Goal: Task Accomplishment & Management: Manage account settings

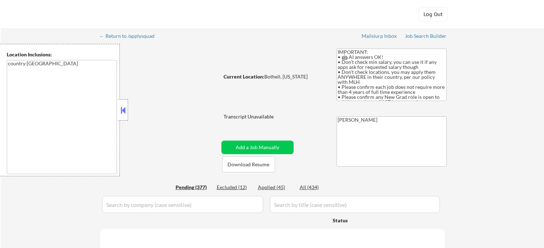
select select ""pending""
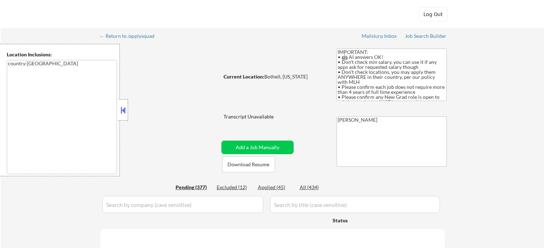
select select ""pending""
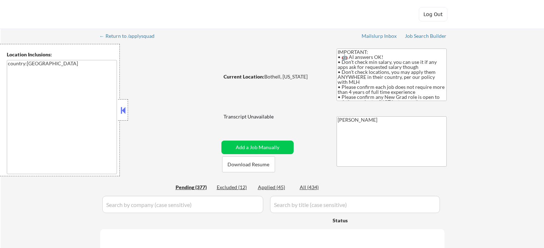
select select ""pending""
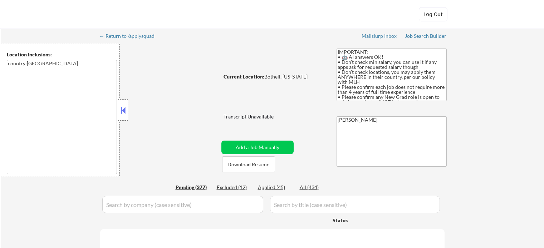
select select ""pending""
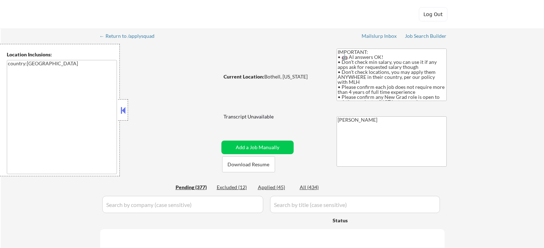
select select ""pending""
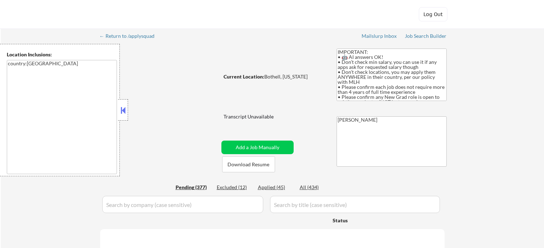
select select ""pending""
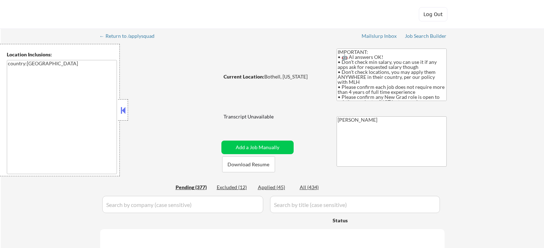
select select ""pending""
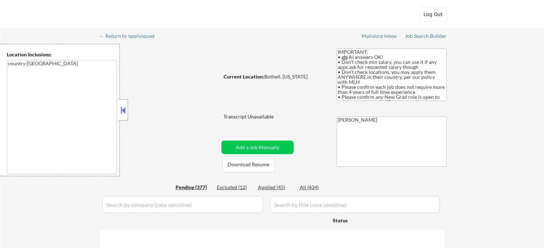
select select ""pending""
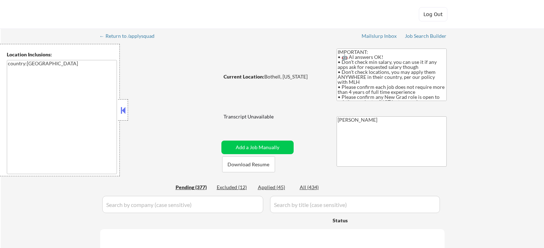
select select ""pending""
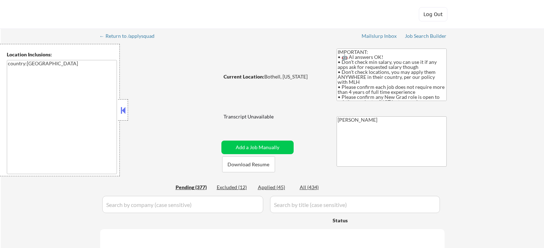
select select ""pending""
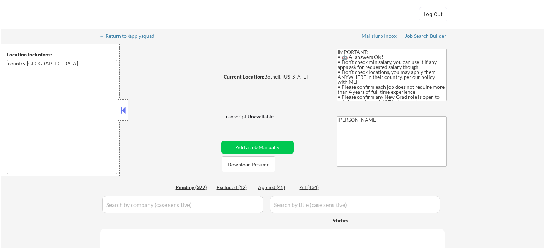
select select ""pending""
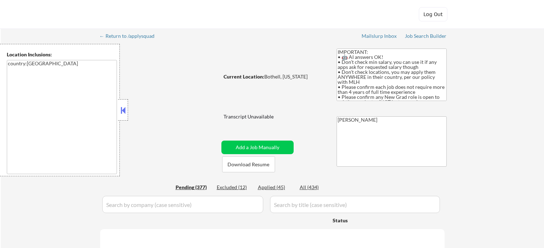
select select ""pending""
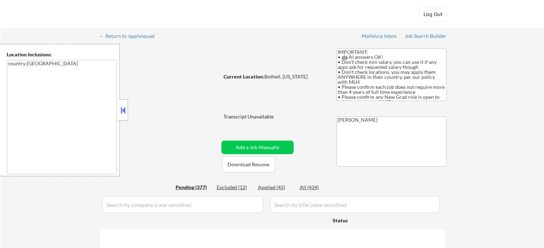
select select ""pending""
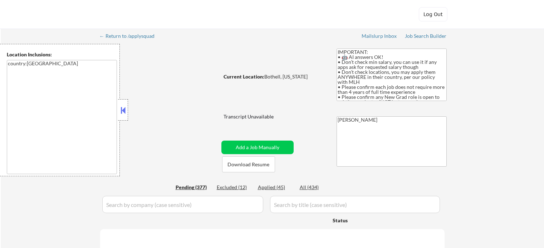
select select ""pending""
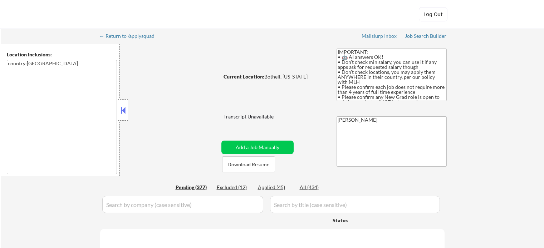
select select ""pending""
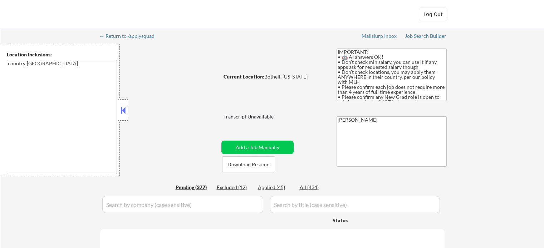
select select ""pending""
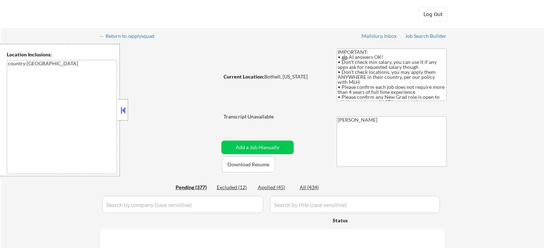
select select ""pending""
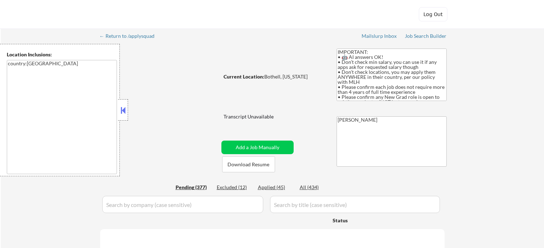
select select ""pending""
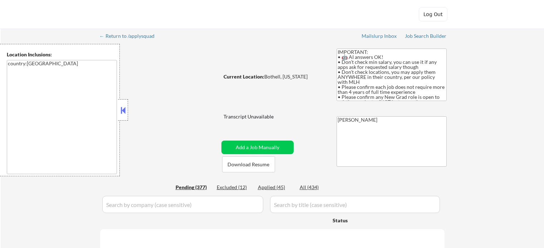
select select ""pending""
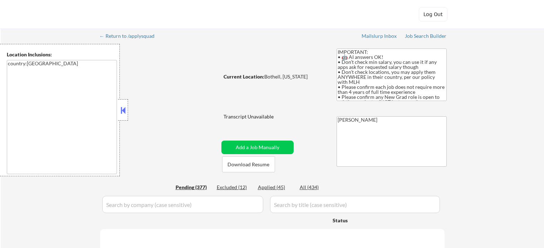
select select ""pending""
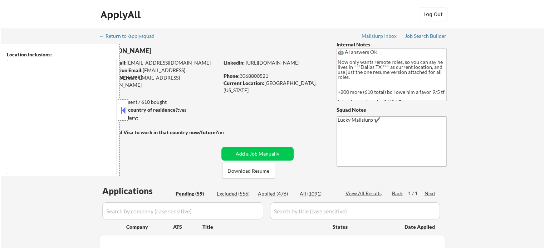
select select ""pending""
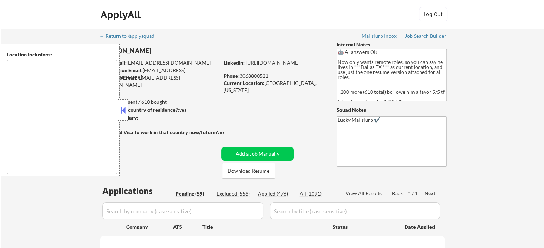
select select ""pending""
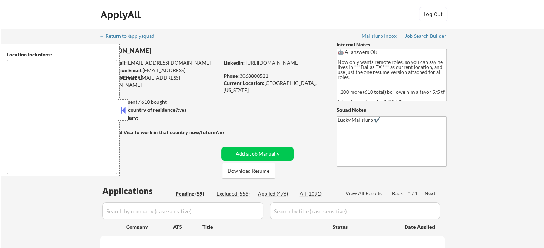
select select ""pending""
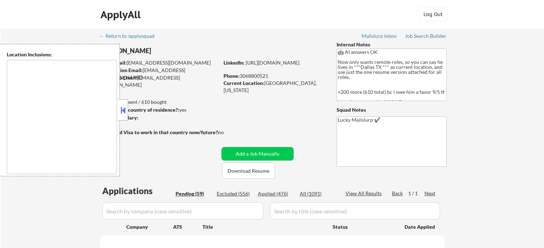
select select ""pending""
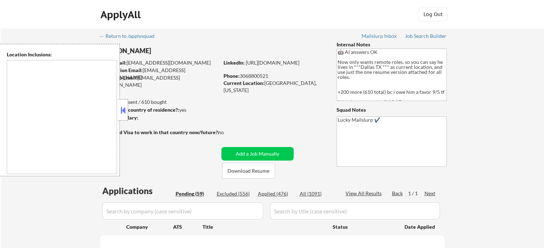
select select ""pending""
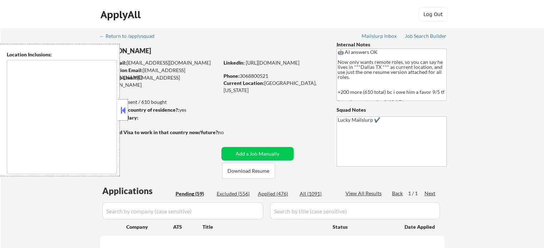
select select ""pending""
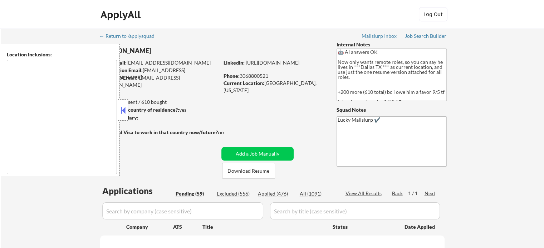
select select ""pending""
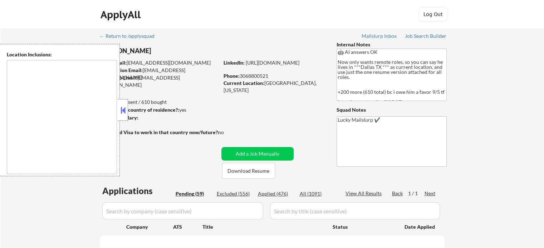
select select ""pending""
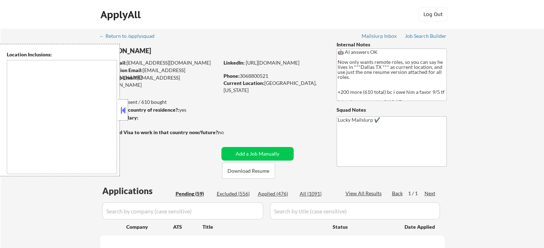
select select ""pending""
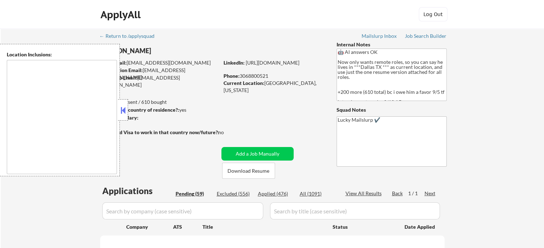
select select ""pending""
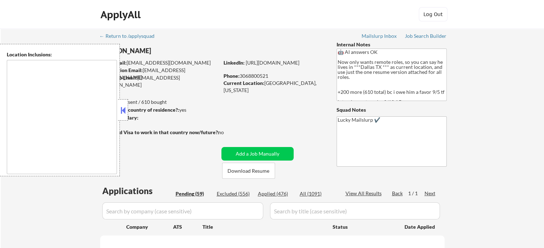
select select ""pending""
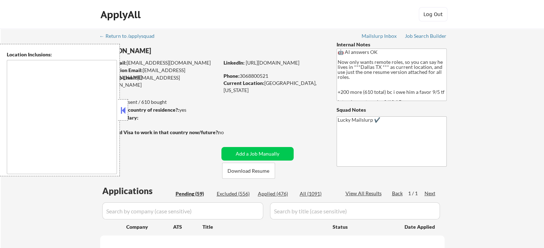
select select ""pending""
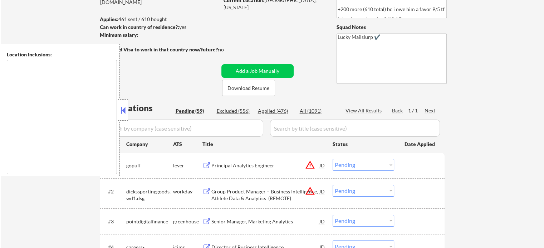
scroll to position [71, 0]
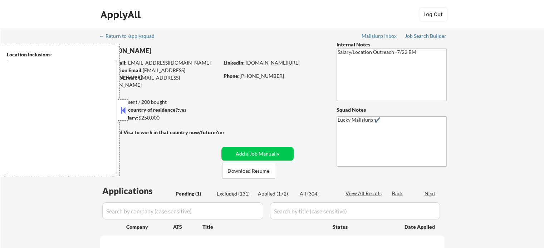
select select ""pending""
type textarea "[GEOGRAPHIC_DATA], [GEOGRAPHIC_DATA] [GEOGRAPHIC_DATA], [GEOGRAPHIC_DATA] [GEOG…"
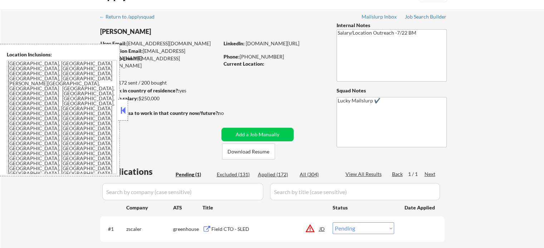
scroll to position [36, 0]
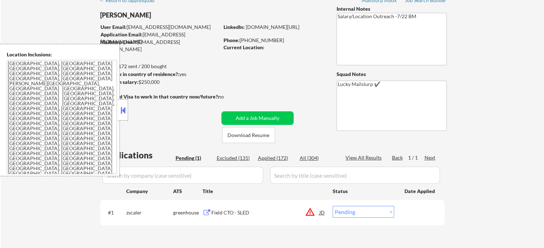
click at [232, 209] on div "Field CTO - SLED" at bounding box center [265, 212] width 108 height 13
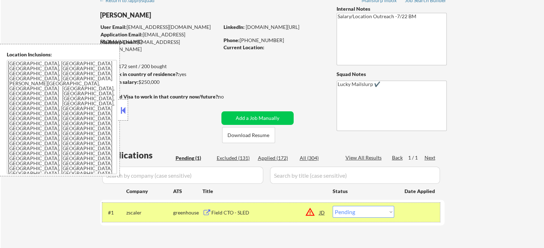
click at [360, 218] on div "#1 zscaler greenhouse Field CTO - SLED JD warning_amber Choose an option... Pen…" at bounding box center [270, 212] width 337 height 19
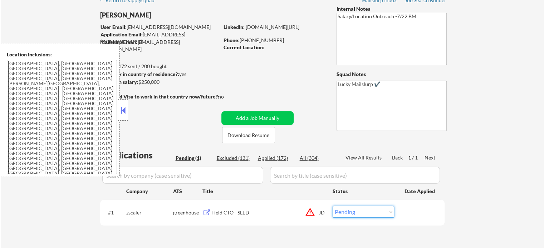
click at [363, 209] on select "Choose an option... Pending Applied Excluded (Questions) Excluded (Expired) Exc…" at bounding box center [362, 212] width 61 height 12
select select ""excluded__location_""
click at [332, 206] on select "Choose an option... Pending Applied Excluded (Questions) Excluded (Expired) Exc…" at bounding box center [362, 212] width 61 height 12
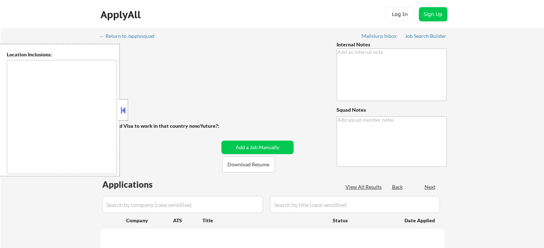
type textarea "Outreach to expand location - 7/28 BM Added 10 more to his count because we app…"
type textarea "Lucky Mailslurp ✔️"
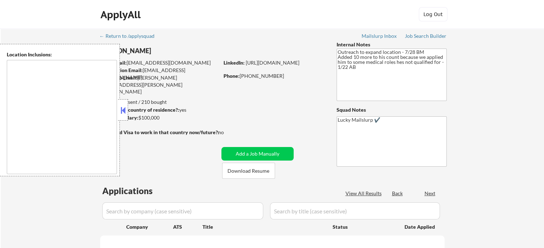
select select ""pending""
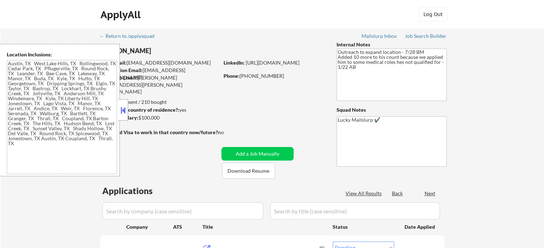
type textarea "Austin, TX West Lake Hills, TX Rollingwood, TX Cedar Park, TX Pflugerville, TX …"
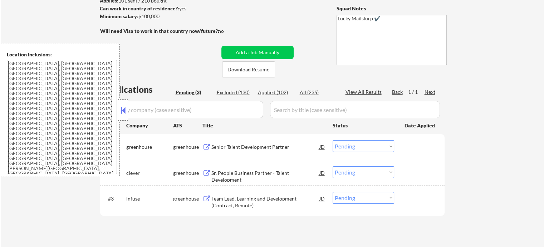
scroll to position [107, 0]
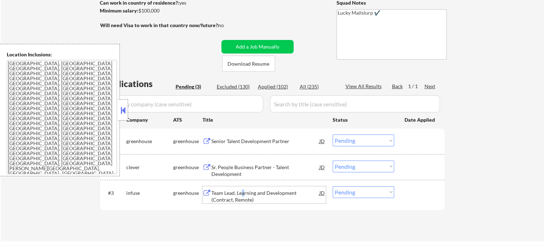
click at [242, 190] on div "Team Lead, Learning and Development (Contract, Remote)" at bounding box center [265, 197] width 108 height 14
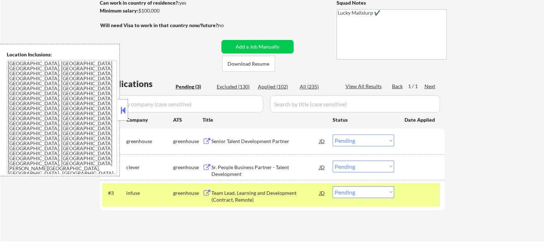
click at [415, 208] on div "#3 infuse greenhouse Team Lead, Learning and Development (Contract, Remote) JD …" at bounding box center [272, 195] width 344 height 30
click at [252, 163] on div "Sr. People Business Partner - Talent Development" at bounding box center [265, 167] width 108 height 13
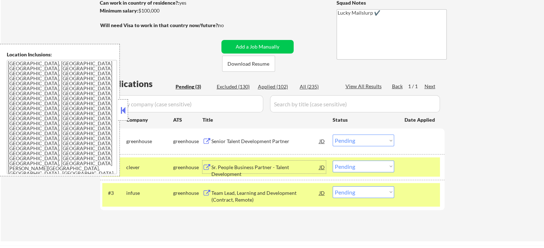
click at [228, 145] on div "Senior Talent Development Partner" at bounding box center [265, 141] width 108 height 13
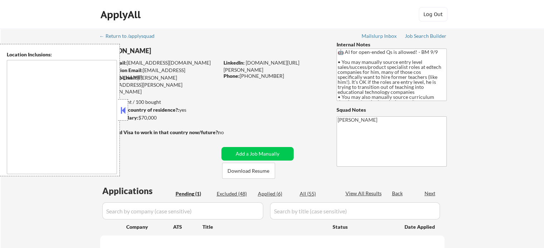
select select ""pending""
type textarea "[GEOGRAPHIC_DATA], [GEOGRAPHIC_DATA], [GEOGRAPHIC_DATA] [GEOGRAPHIC_DATA], [GEO…"
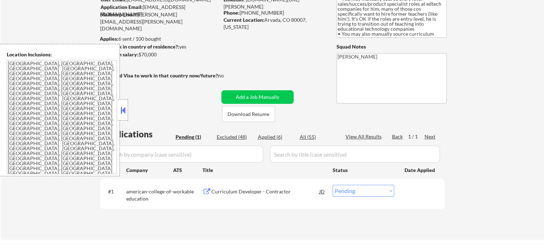
scroll to position [107, 0]
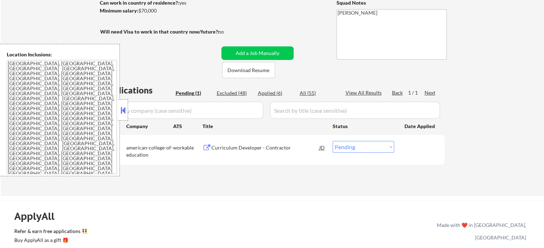
click at [233, 149] on div "Curriculum Developer - Contractor" at bounding box center [265, 147] width 108 height 7
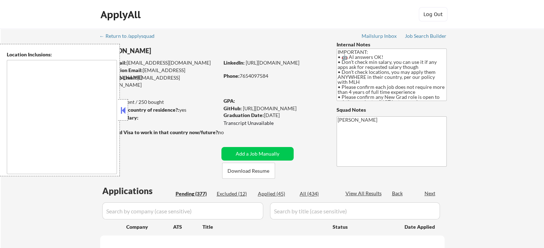
type textarea "country:[GEOGRAPHIC_DATA]"
select select ""pending""
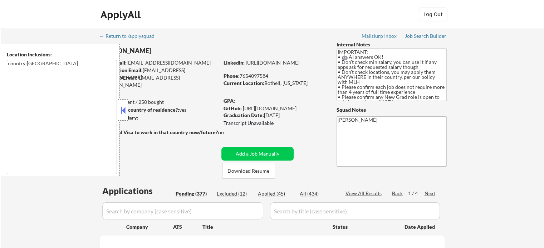
select select ""pending""
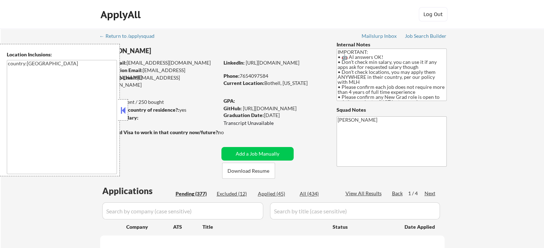
select select ""pending""
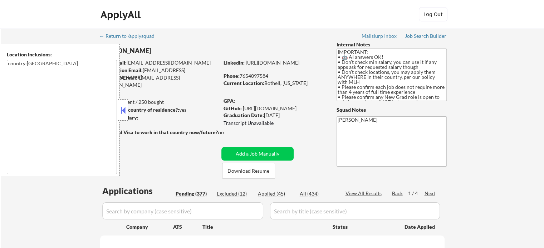
select select ""pending""
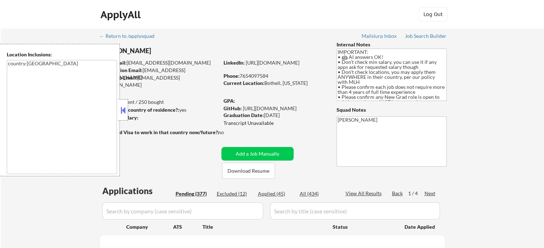
select select ""pending""
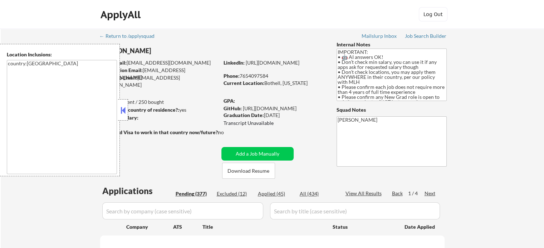
select select ""pending""
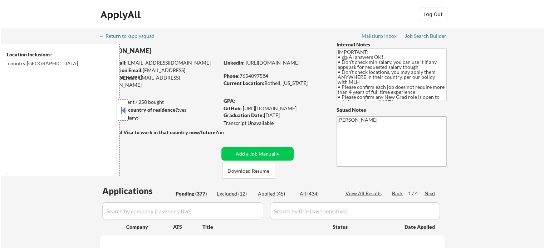
select select ""pending""
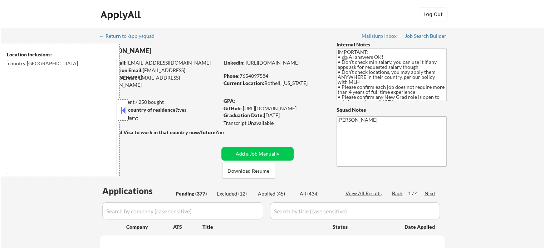
select select ""pending""
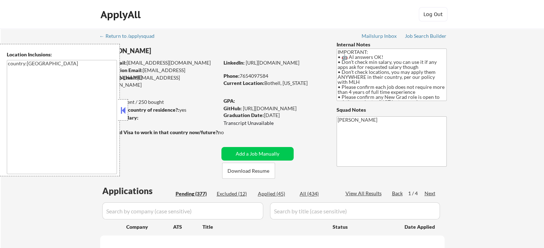
select select ""pending""
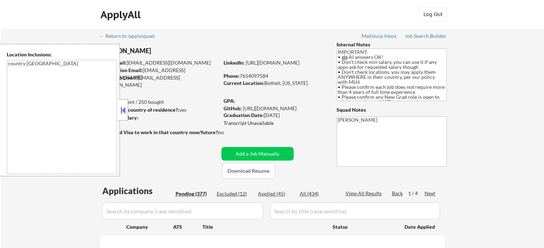
select select ""pending""
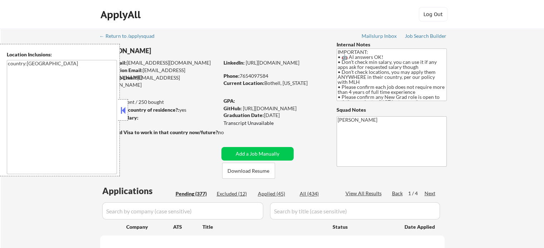
select select ""pending""
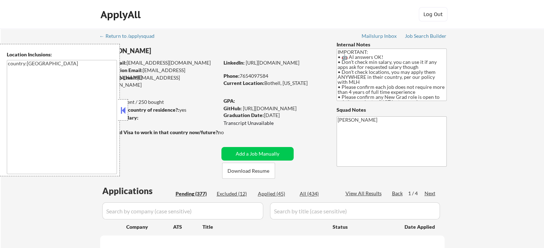
select select ""pending""
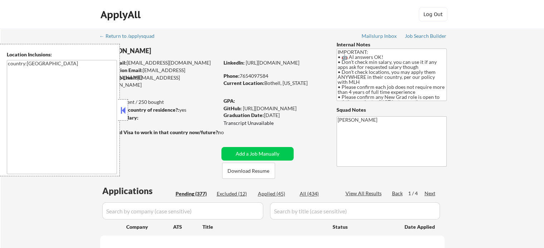
select select ""pending""
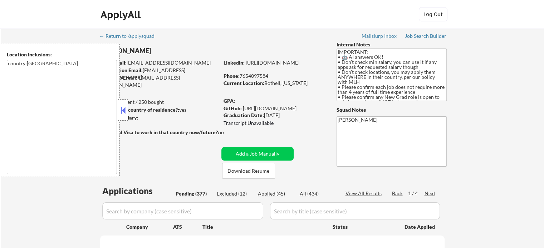
select select ""pending""
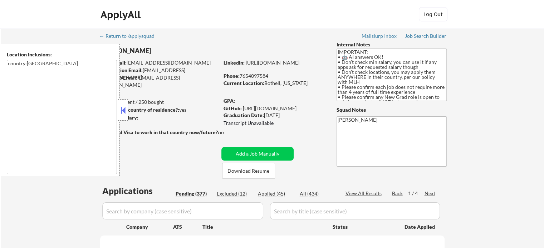
select select ""pending""
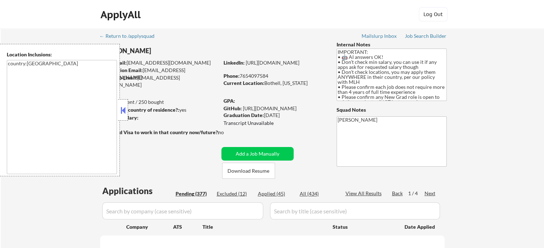
select select ""pending""
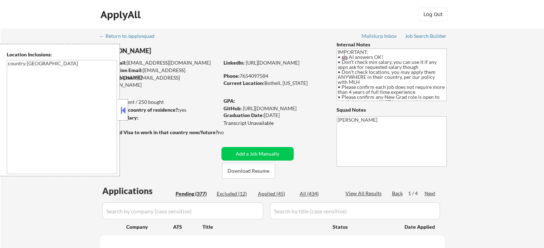
select select ""pending""
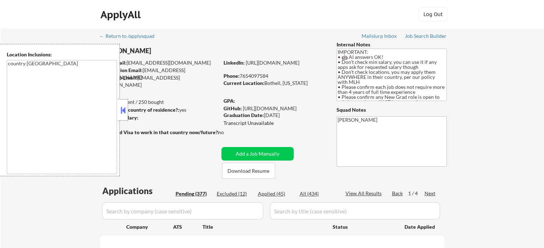
select select ""pending""
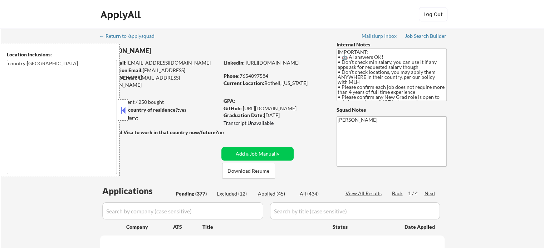
select select ""pending""
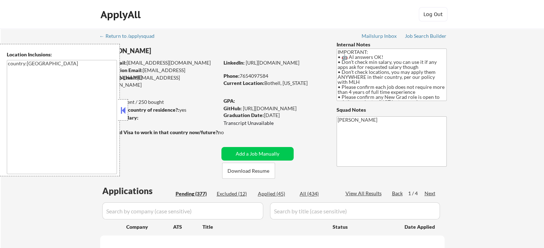
select select ""pending""
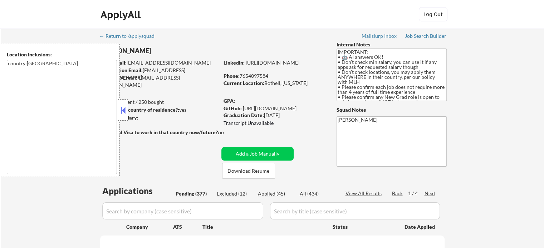
select select ""pending""
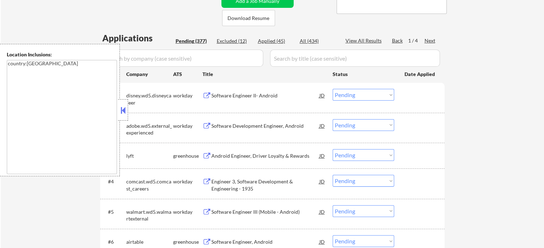
scroll to position [179, 0]
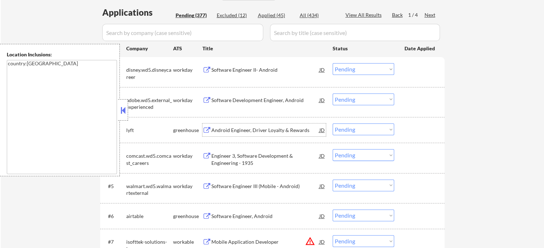
click at [236, 131] on div "Android Engineer, Driver Loyalty & Rewards" at bounding box center [265, 130] width 108 height 7
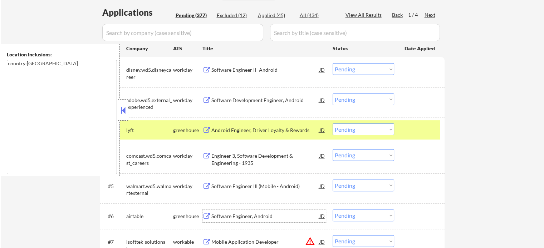
click at [234, 214] on div "Software Engineer, Android" at bounding box center [265, 216] width 108 height 7
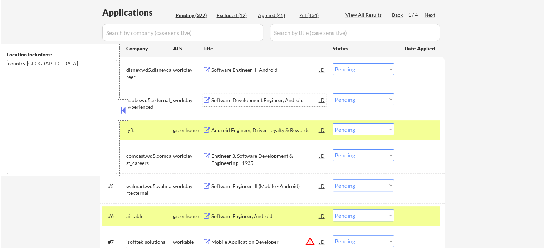
click at [229, 97] on div "Software Development Engineer, Android" at bounding box center [265, 100] width 108 height 7
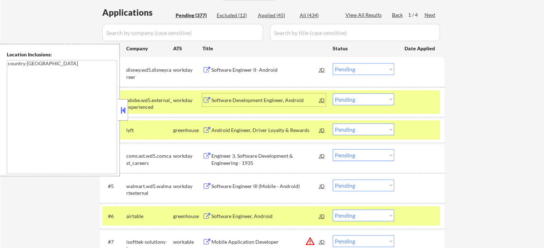
drag, startPoint x: 417, startPoint y: 227, endPoint x: 417, endPoint y: 214, distance: 12.5
click at [417, 227] on div "#6 airtable greenhouse Software Engineer, Android JD Choose an option... Pendin…" at bounding box center [272, 216] width 344 height 26
click at [422, 132] on div at bounding box center [419, 130] width 31 height 13
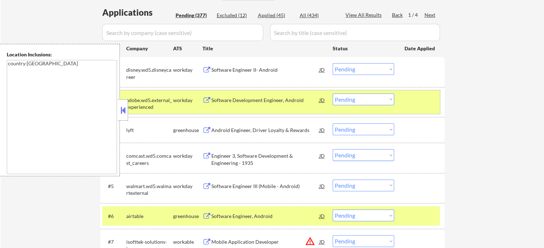
click at [421, 101] on div at bounding box center [419, 100] width 31 height 13
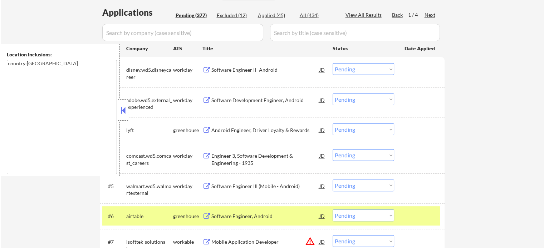
click at [230, 186] on div "Software Engineer III (Mobile - Android)" at bounding box center [265, 186] width 108 height 7
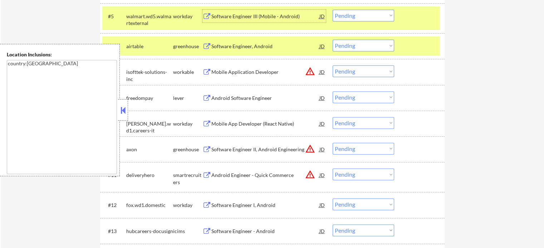
scroll to position [393, 0]
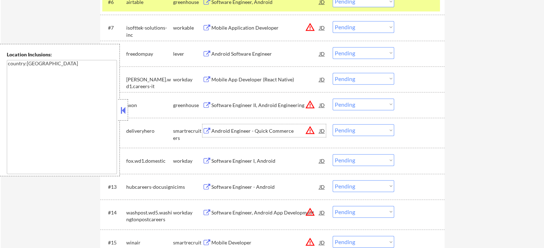
click at [219, 136] on div "Android Engineer - Quick Commerce" at bounding box center [265, 130] width 108 height 13
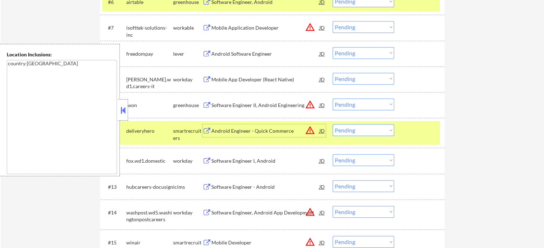
click at [407, 128] on div at bounding box center [419, 130] width 31 height 13
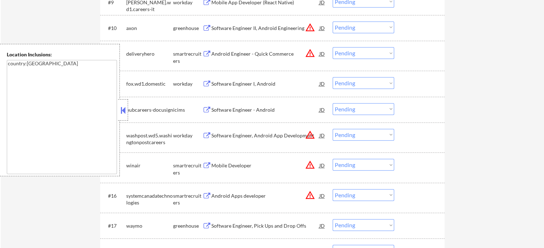
scroll to position [500, 0]
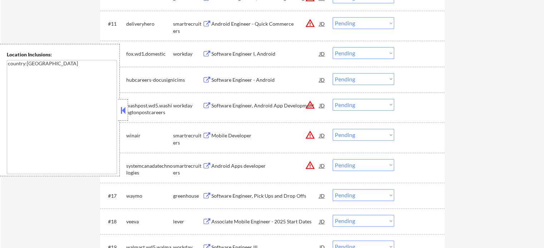
click at [239, 133] on div "Mobile Developer" at bounding box center [265, 135] width 108 height 7
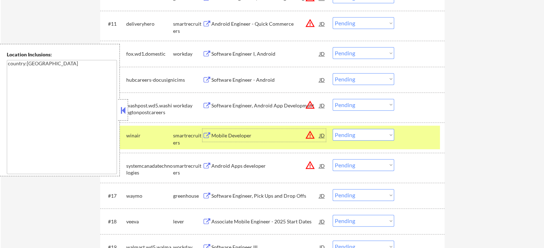
click at [415, 134] on div at bounding box center [419, 135] width 31 height 13
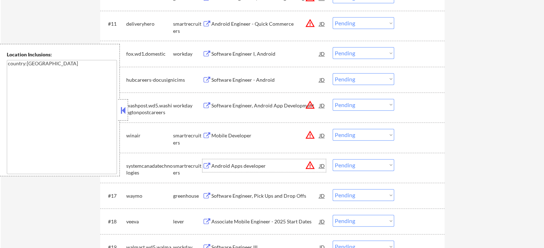
click at [227, 168] on div "Android Apps developer" at bounding box center [265, 166] width 108 height 7
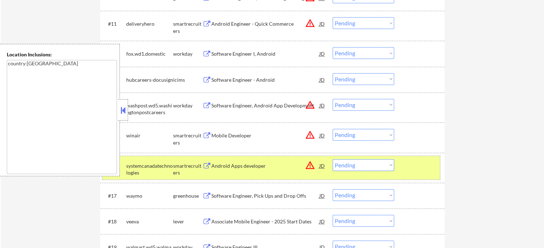
click at [413, 159] on div "#16 systemcanadatechnologies smartrecruiters Android Apps developer JD warning_…" at bounding box center [270, 168] width 337 height 24
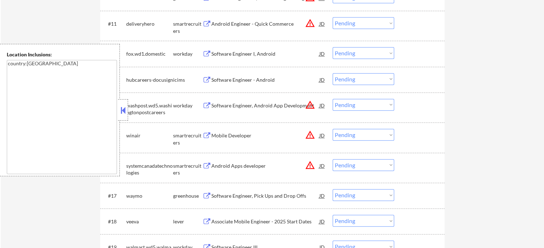
click at [259, 216] on div "Associate Mobile Engineer - 2025 Start Dates" at bounding box center [265, 221] width 108 height 13
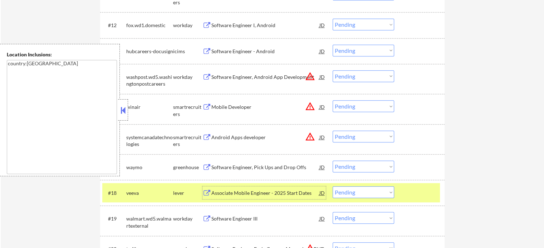
scroll to position [572, 0]
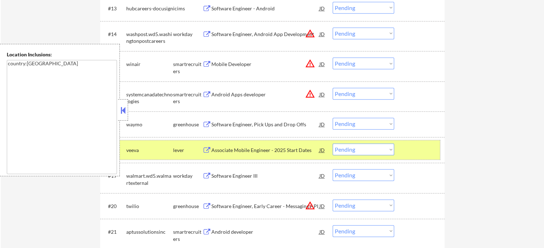
click at [415, 152] on div at bounding box center [419, 150] width 31 height 13
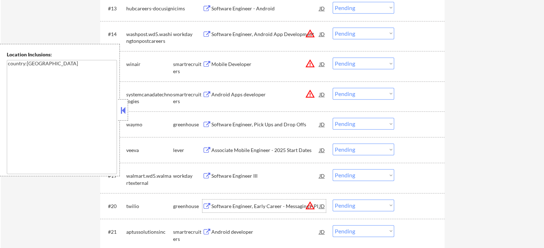
click at [267, 205] on div "Software Engineer, Early Career - Messaging API" at bounding box center [265, 206] width 108 height 7
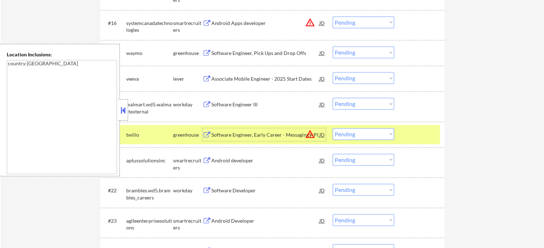
click at [409, 138] on div at bounding box center [419, 134] width 31 height 13
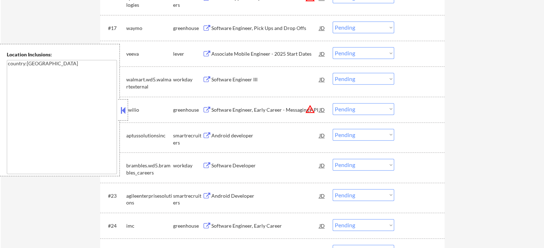
scroll to position [679, 0]
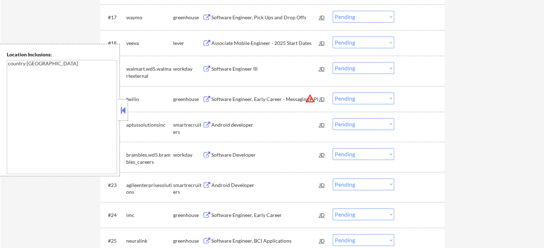
click at [228, 124] on div "Android developer" at bounding box center [265, 125] width 108 height 7
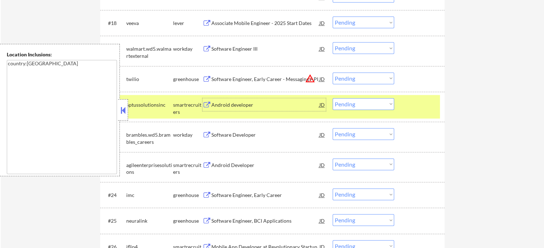
scroll to position [715, 0]
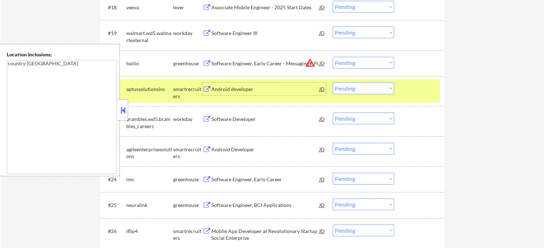
click at [412, 90] on div at bounding box center [419, 89] width 31 height 13
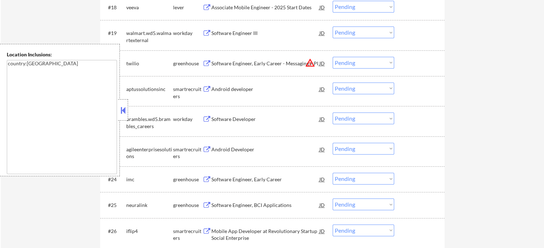
click at [243, 59] on div "Software Engineer, Early Career - Messaging API" at bounding box center [265, 63] width 108 height 13
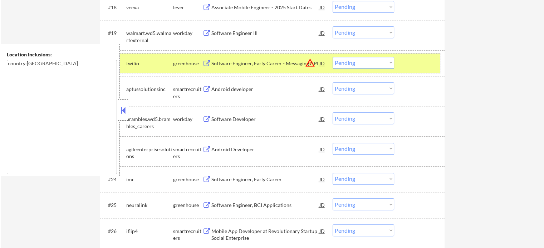
click at [419, 69] on div at bounding box center [419, 63] width 31 height 13
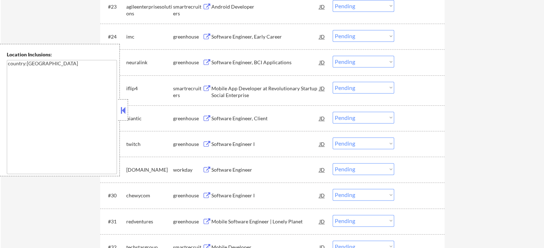
scroll to position [929, 0]
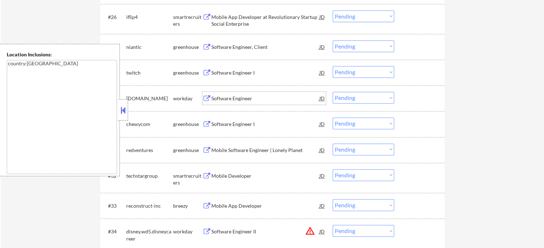
click at [224, 97] on div "Software Engineer" at bounding box center [265, 98] width 108 height 7
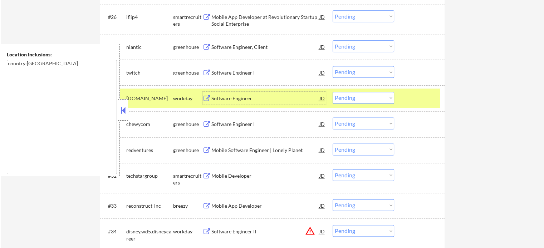
click at [368, 100] on select "Choose an option... Pending Applied Excluded (Questions) Excluded (Expired) Exc…" at bounding box center [362, 98] width 61 height 12
click at [332, 92] on select "Choose an option... Pending Applied Excluded (Questions) Excluded (Expired) Exc…" at bounding box center [362, 98] width 61 height 12
click at [421, 95] on div at bounding box center [419, 98] width 31 height 13
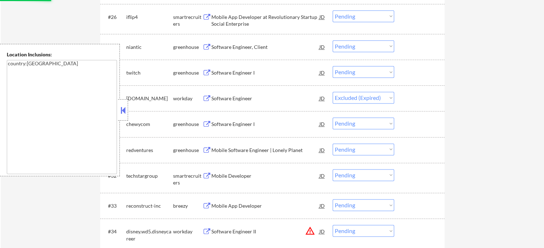
click at [214, 124] on div "Software Engineer I" at bounding box center [265, 124] width 108 height 7
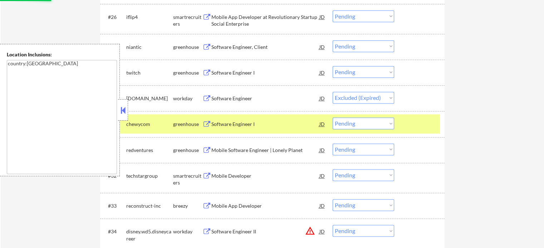
select select ""pending""
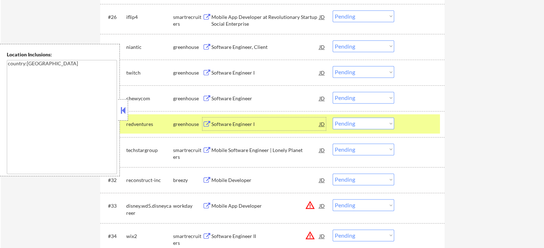
click at [373, 125] on select "Choose an option... Pending Applied Excluded (Questions) Excluded (Expired) Exc…" at bounding box center [362, 124] width 61 height 12
click at [332, 118] on select "Choose an option... Pending Applied Excluded (Questions) Excluded (Expired) Exc…" at bounding box center [362, 124] width 61 height 12
click at [421, 125] on div at bounding box center [419, 124] width 31 height 13
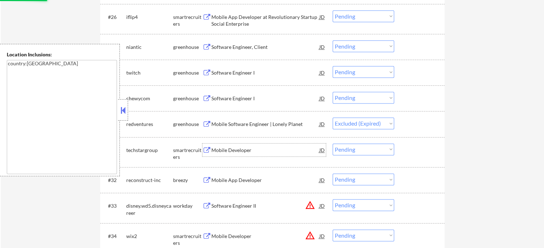
click at [242, 150] on div "Mobile Developer" at bounding box center [265, 150] width 108 height 7
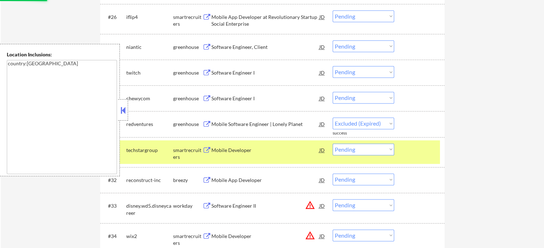
select select ""pending""
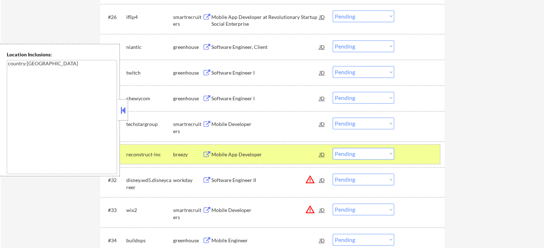
click at [411, 150] on div at bounding box center [419, 154] width 31 height 13
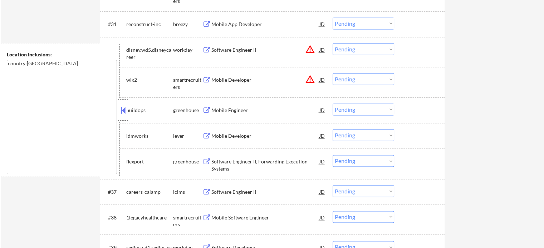
scroll to position [1072, 0]
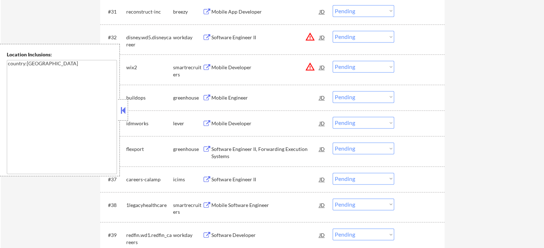
click at [233, 67] on div "Mobile Developer" at bounding box center [265, 67] width 108 height 7
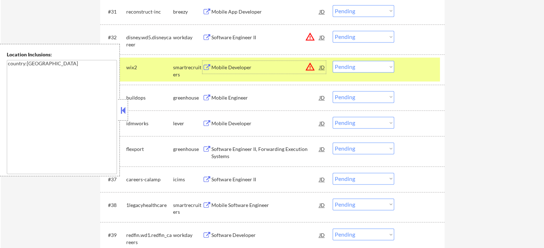
click at [411, 68] on div at bounding box center [419, 67] width 31 height 13
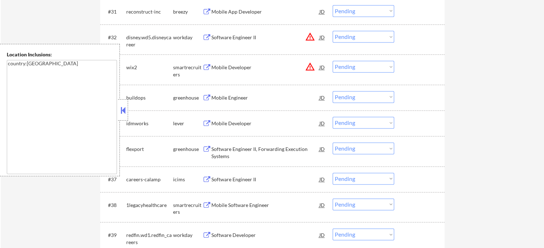
scroll to position [965, 0]
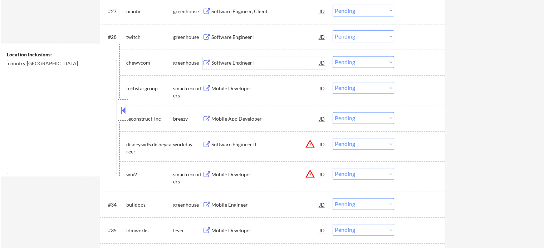
click at [223, 64] on div "Software Engineer I" at bounding box center [265, 62] width 108 height 7
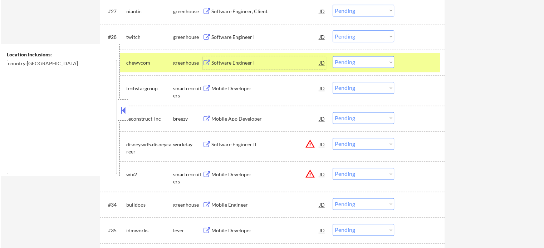
click at [357, 63] on select "Choose an option... Pending Applied Excluded (Questions) Excluded (Expired) Exc…" at bounding box center [362, 62] width 61 height 12
click at [332, 56] on select "Choose an option... Pending Applied Excluded (Questions) Excluded (Expired) Exc…" at bounding box center [362, 62] width 61 height 12
click at [420, 68] on div at bounding box center [419, 62] width 31 height 13
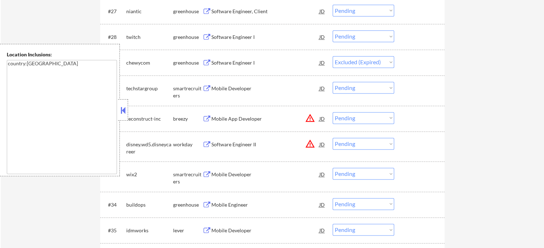
select select ""pending""
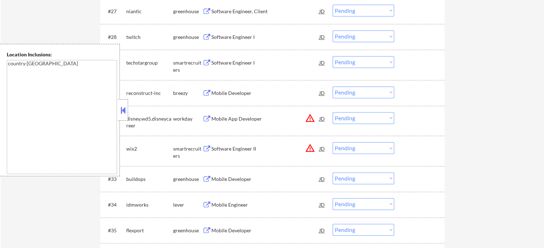
click at [227, 61] on div "Software Engineer I" at bounding box center [265, 62] width 108 height 7
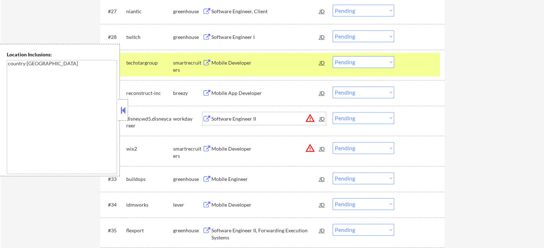
click at [220, 117] on div "Software Engineer II" at bounding box center [265, 118] width 108 height 7
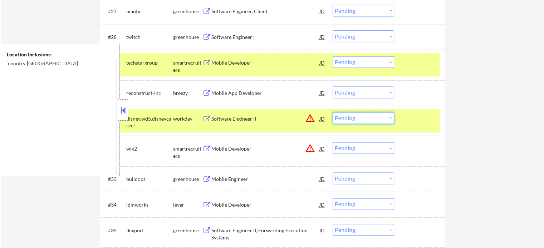
click at [381, 114] on select "Choose an option... Pending Applied Excluded (Questions) Excluded (Expired) Exc…" at bounding box center [362, 118] width 61 height 12
click at [332, 112] on select "Choose an option... Pending Applied Excluded (Questions) Excluded (Expired) Exc…" at bounding box center [362, 118] width 61 height 12
click at [404, 111] on div "#31 disney.wd5.disneycareer workday Software Engineer II JD warning_amber Choos…" at bounding box center [270, 121] width 337 height 24
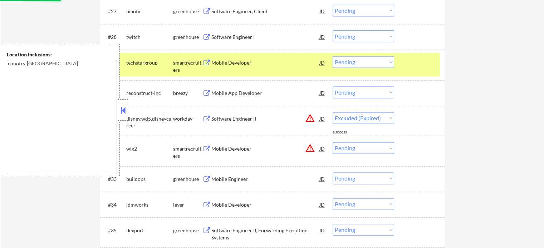
select select ""pending""
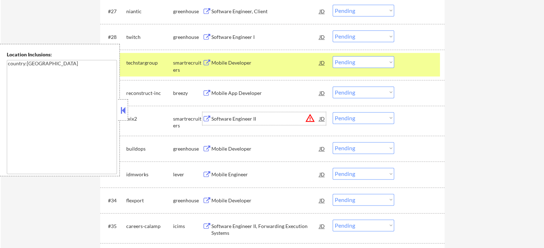
click at [236, 117] on div "Software Engineer II" at bounding box center [265, 118] width 108 height 7
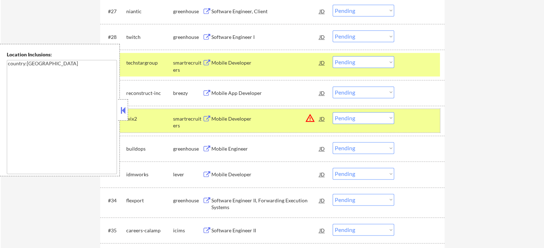
click at [416, 111] on div "#31 wix2 smartrecruiters Mobile Developer JD warning_amber Choose an option... …" at bounding box center [270, 121] width 337 height 24
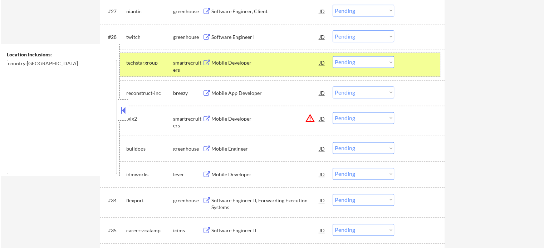
click at [414, 69] on div at bounding box center [419, 62] width 31 height 13
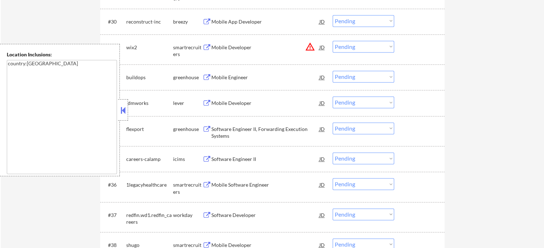
scroll to position [1072, 0]
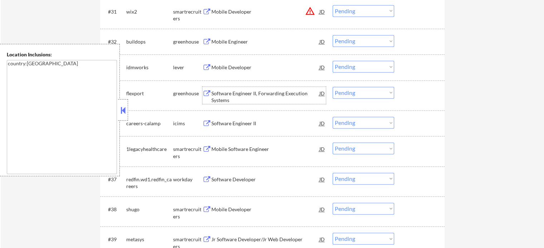
click at [220, 94] on div "Software Engineer II, Forwarding Execution Systems" at bounding box center [265, 97] width 108 height 14
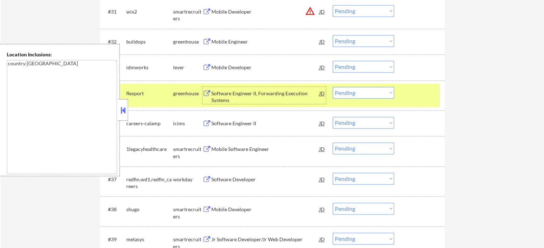
click at [420, 91] on div at bounding box center [419, 93] width 31 height 13
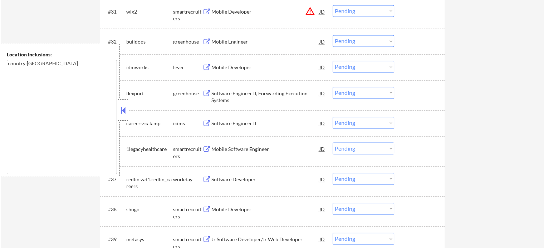
click at [233, 150] on div "Mobile Software Engineer" at bounding box center [265, 149] width 108 height 7
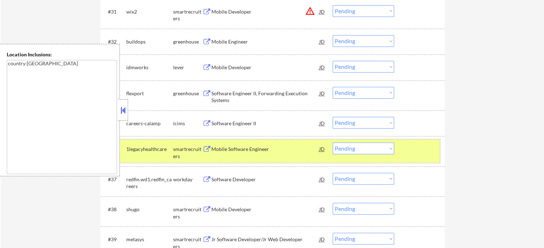
click at [415, 155] on div at bounding box center [419, 149] width 31 height 13
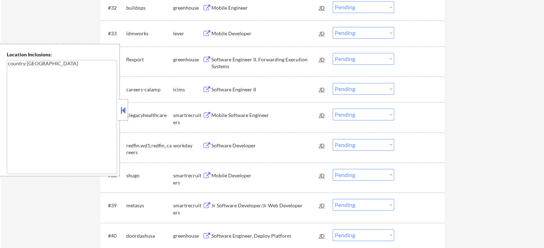
scroll to position [1144, 0]
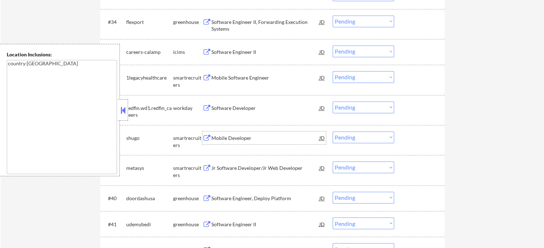
click at [228, 144] on div "Mobile Developer" at bounding box center [265, 138] width 108 height 13
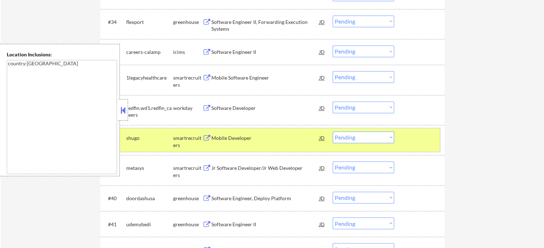
click at [423, 134] on div at bounding box center [419, 138] width 31 height 13
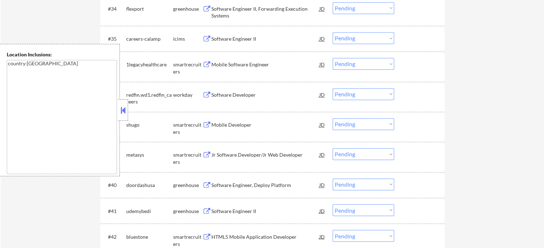
scroll to position [1179, 0]
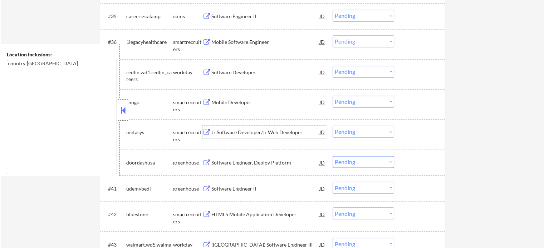
click at [242, 135] on div "Jr Software Developer/Jr Web Developer" at bounding box center [265, 132] width 108 height 7
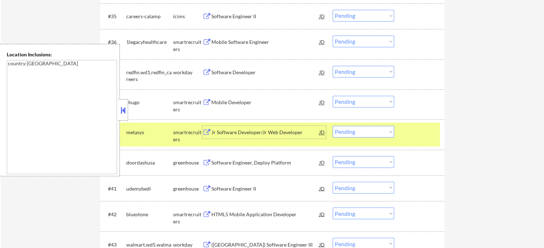
click at [409, 136] on div at bounding box center [419, 132] width 31 height 13
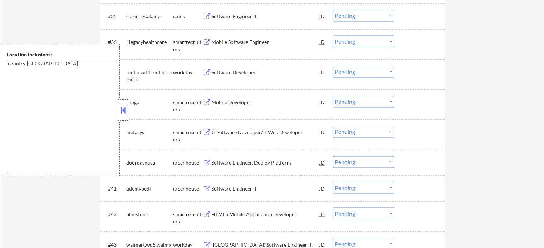
click at [214, 187] on div "Software Engineer II" at bounding box center [265, 188] width 108 height 7
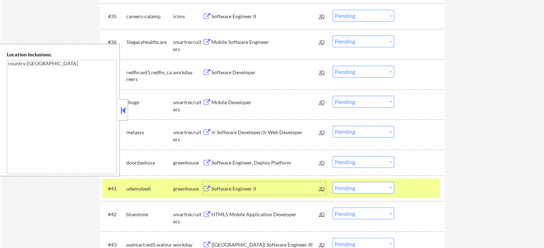
click at [383, 186] on select "Choose an option... Pending Applied Excluded (Questions) Excluded (Expired) Exc…" at bounding box center [362, 188] width 61 height 12
click at [332, 182] on select "Choose an option... Pending Applied Excluded (Questions) Excluded (Expired) Exc…" at bounding box center [362, 188] width 61 height 12
click at [418, 191] on div at bounding box center [419, 188] width 31 height 13
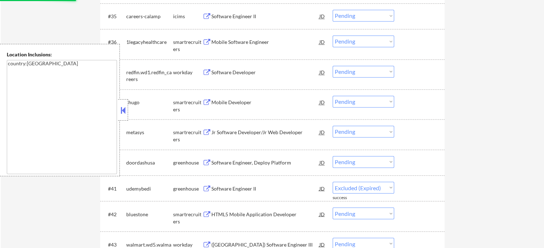
select select ""pending""
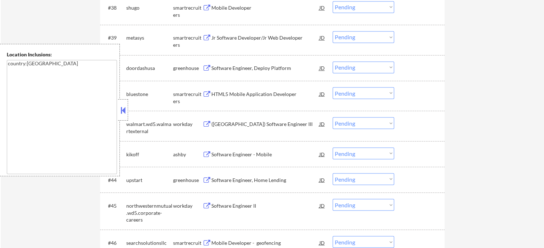
scroll to position [1287, 0]
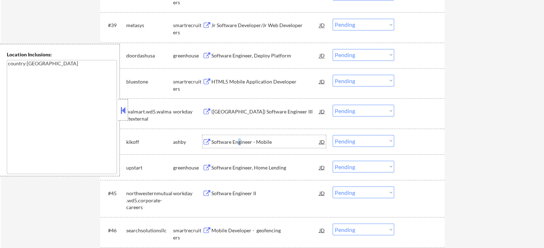
click at [240, 138] on div "Software Engineer - Mobile" at bounding box center [265, 141] width 108 height 13
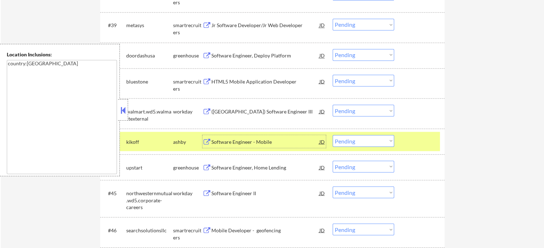
click at [233, 166] on div "Software Engineer, Home Lending" at bounding box center [265, 167] width 108 height 7
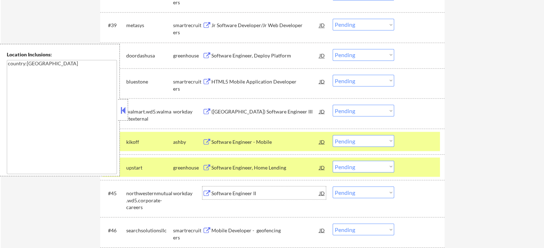
click at [233, 199] on div "Software Engineer II" at bounding box center [265, 193] width 108 height 13
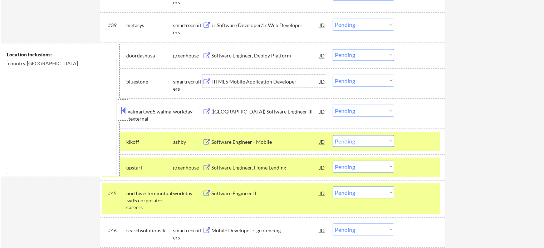
click at [246, 83] on div "HTML5 Mobile Application Developer" at bounding box center [265, 81] width 108 height 7
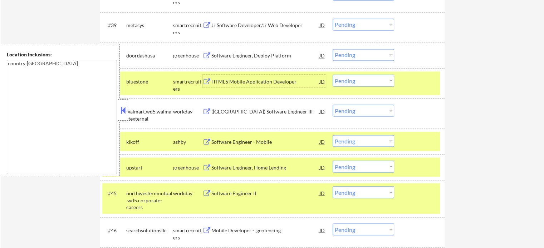
click at [414, 194] on div at bounding box center [419, 193] width 31 height 13
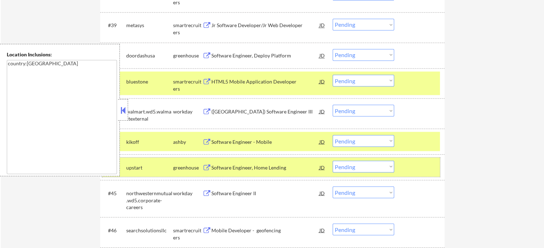
click at [415, 164] on div at bounding box center [419, 167] width 31 height 13
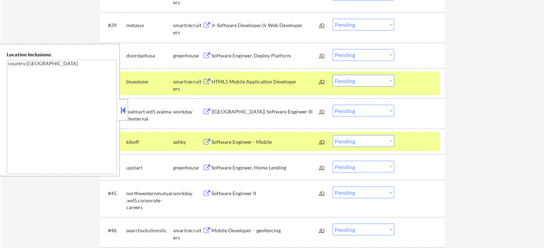
click at [406, 138] on div at bounding box center [419, 141] width 31 height 13
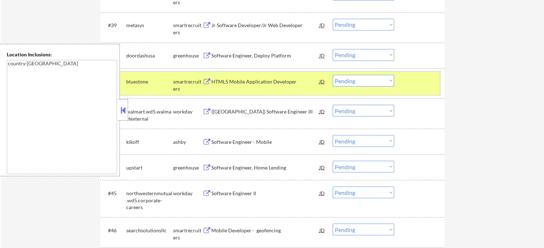
click at [419, 83] on div at bounding box center [419, 81] width 31 height 13
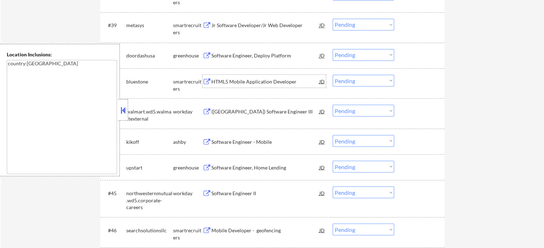
click at [223, 87] on div "HTML5 Mobile Application Developer" at bounding box center [265, 81] width 108 height 13
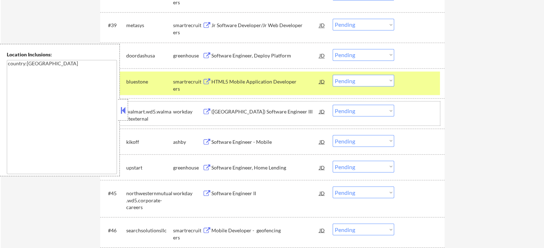
click at [200, 108] on div "workday" at bounding box center [187, 111] width 29 height 7
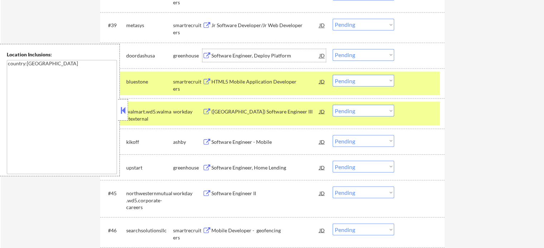
click at [242, 56] on div "Software Engineer, Deploy Platform" at bounding box center [265, 55] width 108 height 7
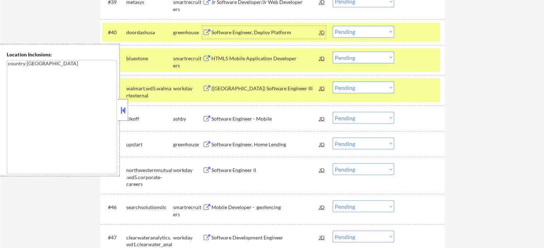
scroll to position [1322, 0]
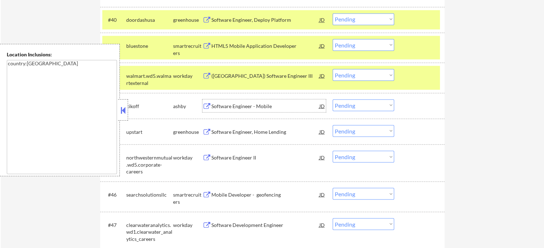
click at [222, 107] on div "Software Engineer - Mobile" at bounding box center [265, 106] width 108 height 7
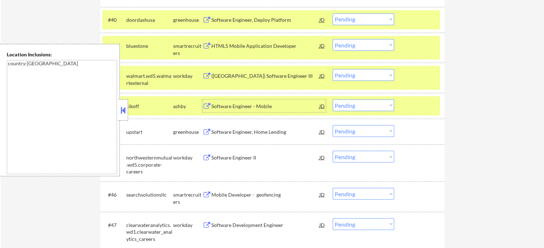
scroll to position [1358, 0]
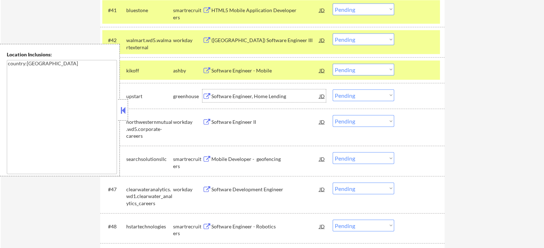
click at [219, 99] on div "Software Engineer, Home Lending" at bounding box center [265, 96] width 108 height 7
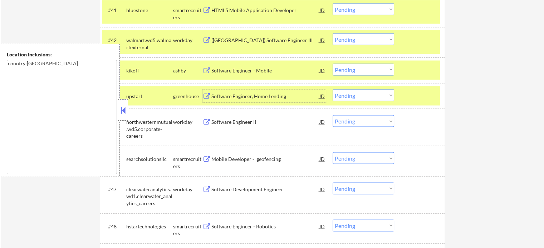
click at [226, 126] on div "Software Engineer II" at bounding box center [265, 121] width 108 height 13
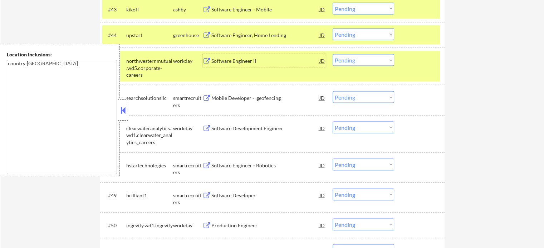
scroll to position [1430, 0]
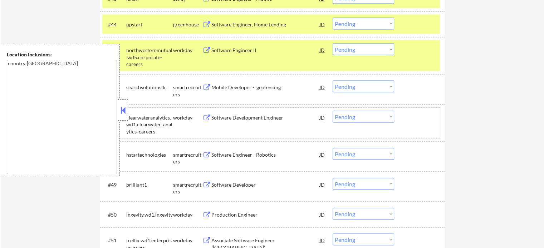
click at [257, 125] on div "#47 clearwateranalytics.wd1.clearwater_analytics_careers workday Software Devel…" at bounding box center [270, 123] width 337 height 31
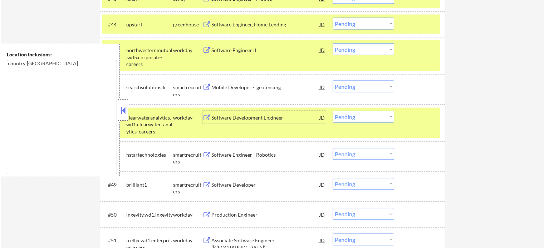
click at [240, 118] on div "Software Development Engineer" at bounding box center [265, 117] width 108 height 7
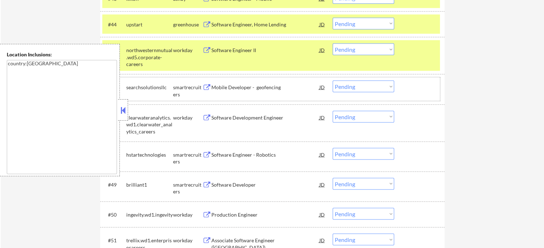
click at [228, 94] on div "#46 searchsolutionsllc smartrecruiters Mobile Developer - geofencing JD Choose …" at bounding box center [270, 90] width 337 height 24
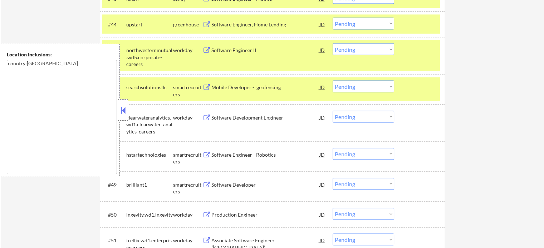
click at [228, 88] on div "Mobile Developer - geofencing" at bounding box center [265, 87] width 108 height 7
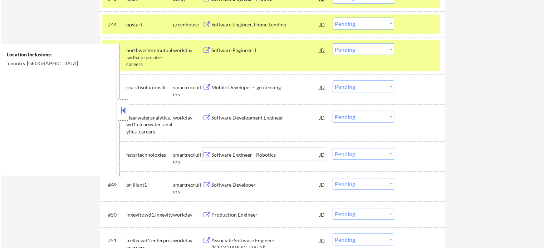
click at [233, 154] on div "Software Engineer - Robotics" at bounding box center [265, 155] width 108 height 7
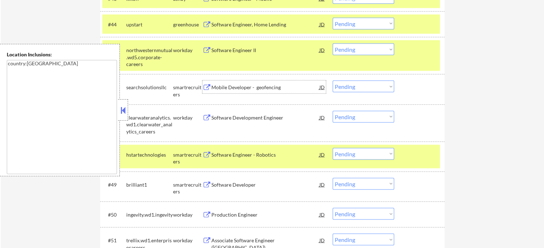
click at [257, 86] on div "Mobile Developer - geofencing" at bounding box center [265, 87] width 108 height 7
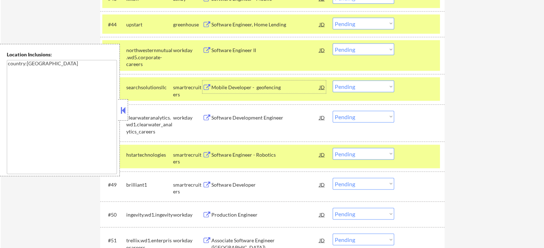
click at [242, 23] on div "Software Engineer, Home Lending" at bounding box center [265, 24] width 108 height 7
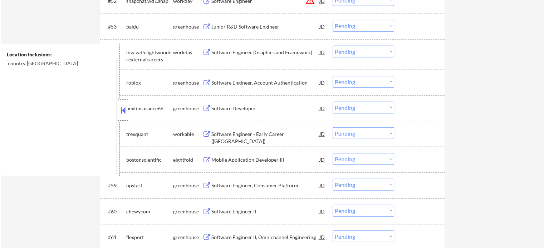
scroll to position [1751, 0]
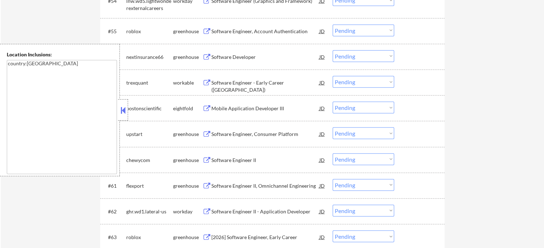
click at [233, 184] on div "Software Engineer II, Omnichannel Engineering" at bounding box center [265, 186] width 108 height 7
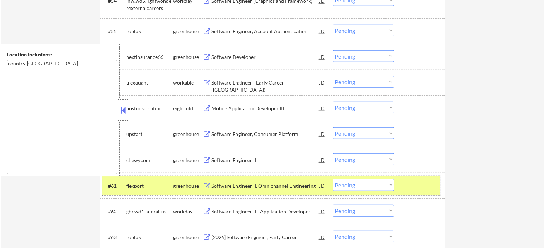
click at [420, 182] on div at bounding box center [419, 185] width 31 height 13
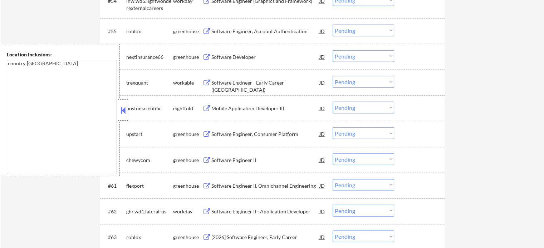
click at [249, 240] on div "[2026] Software Engineer, Early Career" at bounding box center [265, 237] width 108 height 7
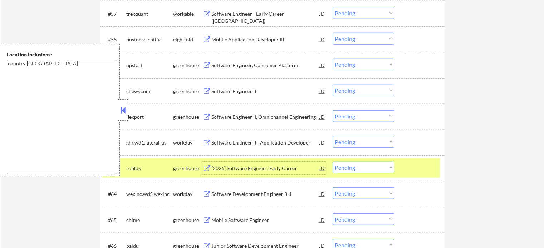
scroll to position [1858, 0]
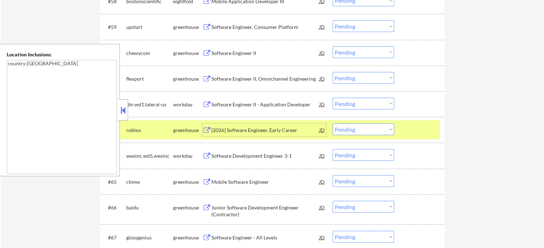
click at [420, 133] on div at bounding box center [419, 130] width 31 height 13
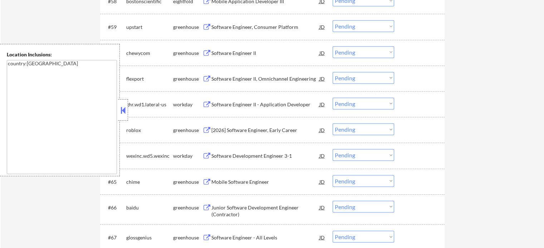
click at [267, 181] on div "Mobile Software Engineer" at bounding box center [265, 182] width 108 height 7
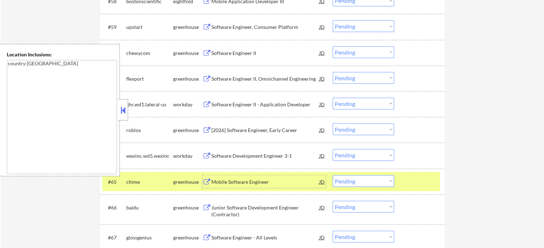
click at [409, 179] on div at bounding box center [419, 181] width 31 height 13
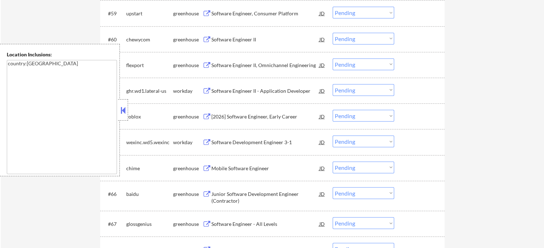
scroll to position [1894, 0]
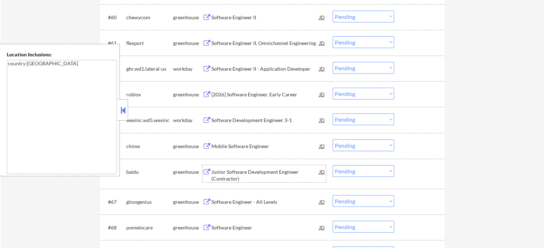
click at [248, 170] on div "Junior Software Development Engineer (Contractor)" at bounding box center [265, 176] width 108 height 14
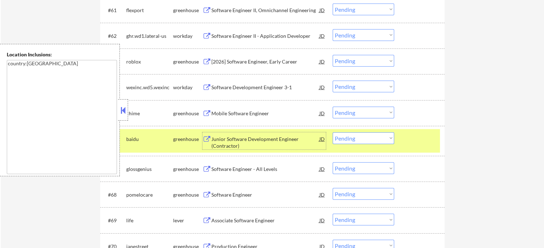
scroll to position [1966, 0]
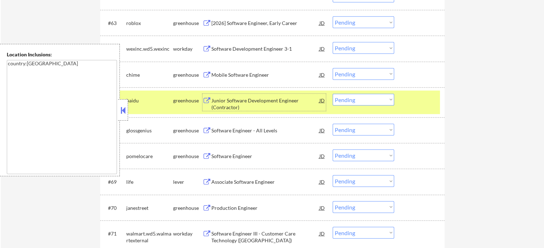
click at [417, 111] on div "#66 baidu greenhouse Junior Software Development Engineer (Contractor) JD Choos…" at bounding box center [270, 103] width 337 height 24
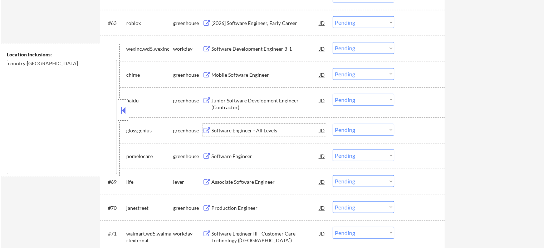
click at [226, 132] on div "Software Engineer - All Levels" at bounding box center [265, 130] width 108 height 7
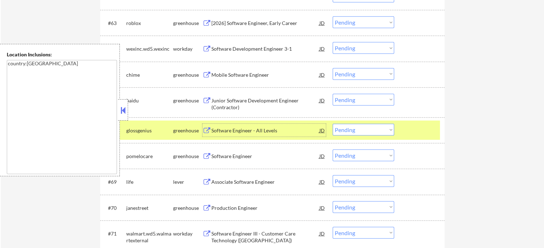
click at [424, 127] on div at bounding box center [419, 130] width 31 height 13
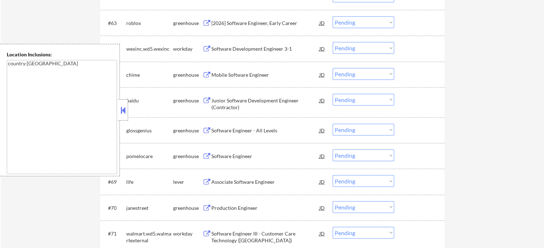
click at [253, 178] on div "Associate Software Engineer" at bounding box center [265, 181] width 108 height 13
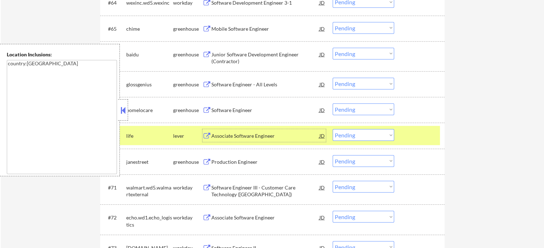
scroll to position [2037, 0]
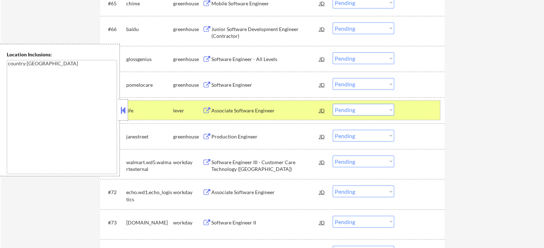
drag, startPoint x: 401, startPoint y: 116, endPoint x: 410, endPoint y: 114, distance: 9.5
click at [403, 116] on div "#69 life lever Associate Software Engineer [PERSON_NAME] an option... Pending A…" at bounding box center [270, 110] width 337 height 19
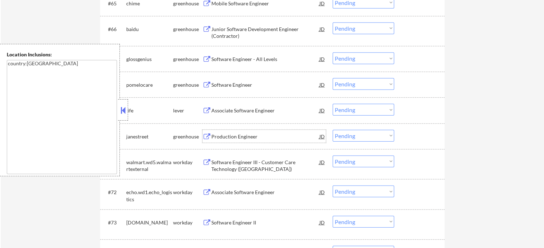
click at [247, 141] on div "Production Engineer" at bounding box center [265, 136] width 108 height 13
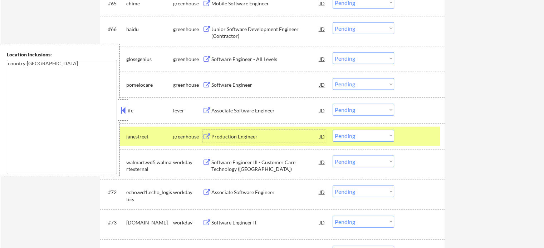
click at [422, 140] on div at bounding box center [419, 136] width 31 height 13
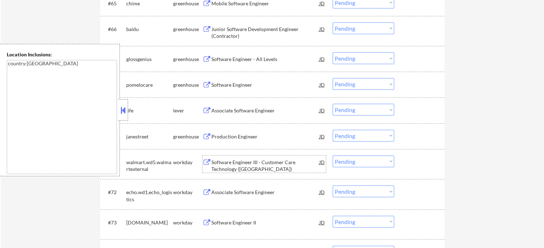
click at [222, 164] on div "Software Engineer III - Customer Care Technology ([GEOGRAPHIC_DATA])" at bounding box center [265, 166] width 108 height 14
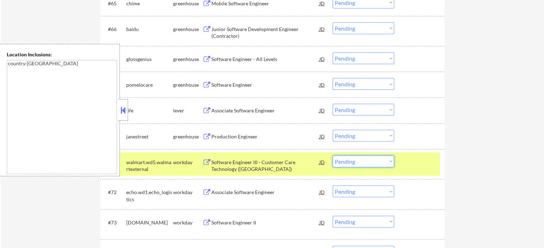
click at [370, 167] on select "Choose an option... Pending Applied Excluded (Questions) Excluded (Expired) Exc…" at bounding box center [362, 162] width 61 height 12
click at [332, 156] on select "Choose an option... Pending Applied Excluded (Questions) Excluded (Expired) Exc…" at bounding box center [362, 162] width 61 height 12
select select ""pending""
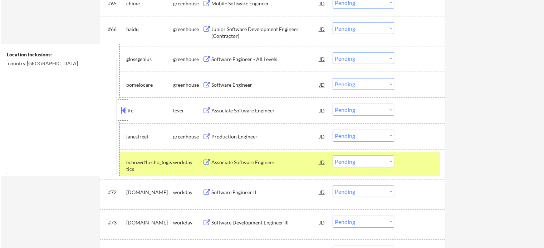
click at [418, 166] on div at bounding box center [419, 162] width 31 height 13
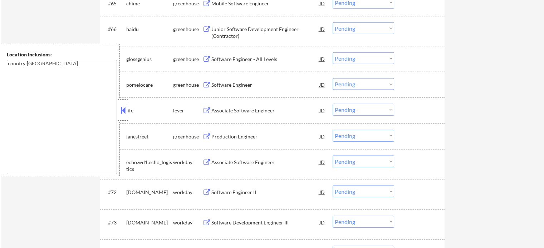
click at [254, 195] on div "Software Engineer II" at bounding box center [265, 192] width 108 height 7
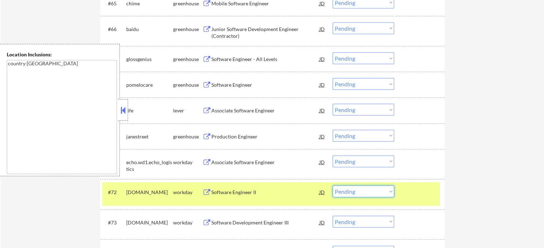
click at [372, 193] on select "Choose an option... Pending Applied Excluded (Questions) Excluded (Expired) Exc…" at bounding box center [362, 192] width 61 height 12
click at [332, 186] on select "Choose an option... Pending Applied Excluded (Questions) Excluded (Expired) Exc…" at bounding box center [362, 192] width 61 height 12
click at [410, 198] on div at bounding box center [419, 192] width 31 height 13
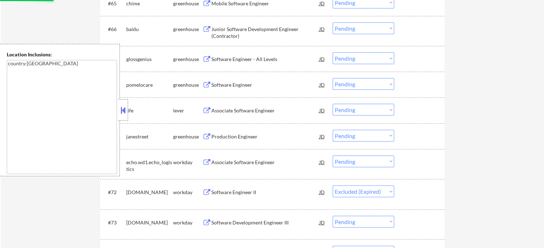
select select ""pending""
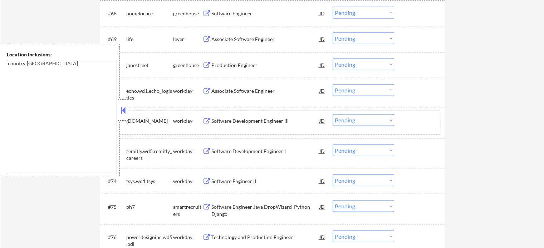
scroll to position [2144, 0]
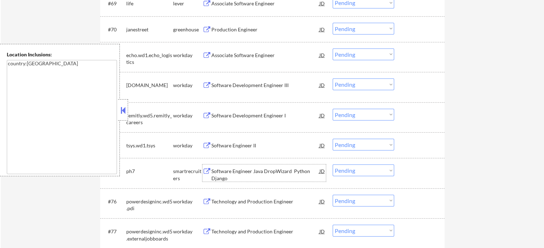
click at [260, 169] on div "Software Engineer Java DropWizard Python Django" at bounding box center [265, 175] width 108 height 14
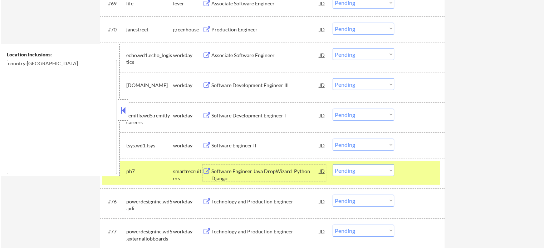
click at [415, 177] on div at bounding box center [419, 171] width 31 height 13
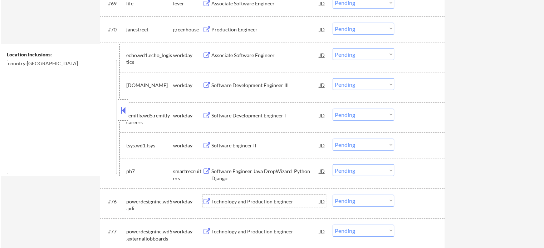
click at [223, 207] on div "Technology and Production Engineer" at bounding box center [265, 201] width 108 height 13
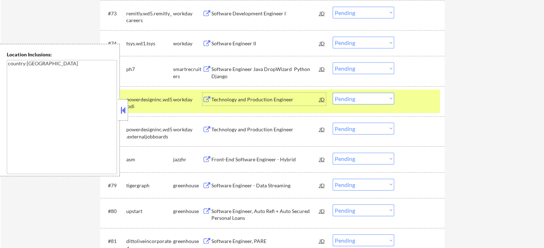
scroll to position [2251, 0]
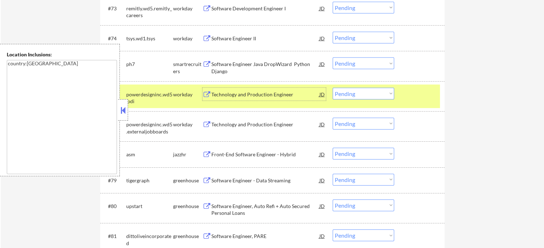
click at [361, 94] on select "Choose an option... Pending Applied Excluded (Questions) Excluded (Expired) Exc…" at bounding box center [362, 94] width 61 height 12
click at [332, 88] on select "Choose an option... Pending Applied Excluded (Questions) Excluded (Expired) Exc…" at bounding box center [362, 94] width 61 height 12
click at [429, 103] on div "#76 powerdesigninc.wd5.pdi workday Technology and Production Engineer [PERSON_N…" at bounding box center [270, 97] width 337 height 24
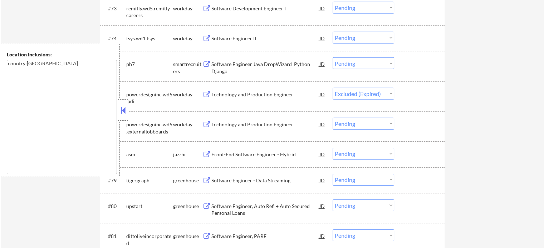
select select ""pending""
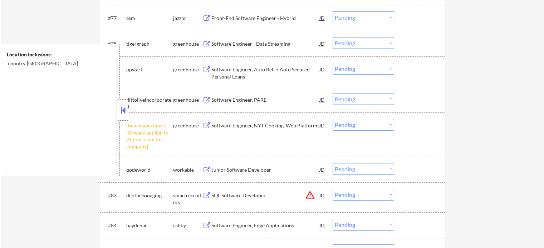
scroll to position [2359, 0]
click at [365, 127] on select "Choose an option... Pending Applied Excluded (Questions) Excluded (Expired) Exc…" at bounding box center [362, 124] width 61 height 12
click at [332, 118] on select "Choose an option... Pending Applied Excluded (Questions) Excluded (Expired) Exc…" at bounding box center [362, 124] width 61 height 12
click at [406, 127] on div at bounding box center [419, 124] width 31 height 13
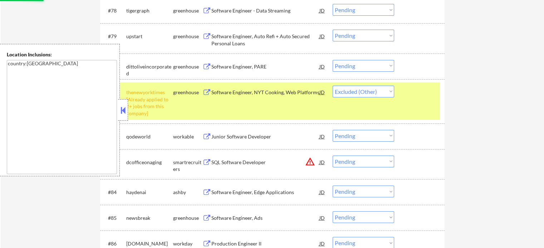
scroll to position [2466, 0]
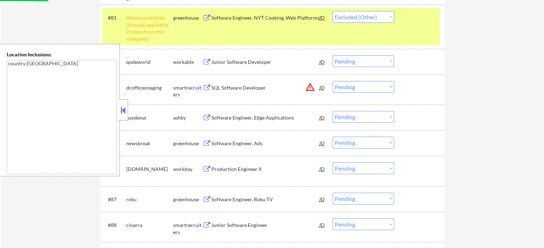
click at [420, 21] on div at bounding box center [419, 17] width 31 height 13
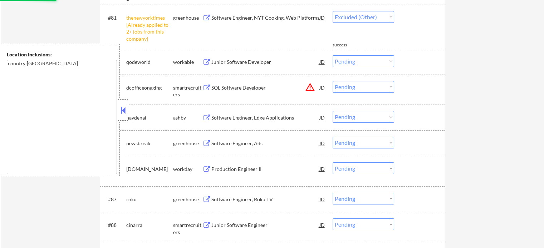
select select ""pending""
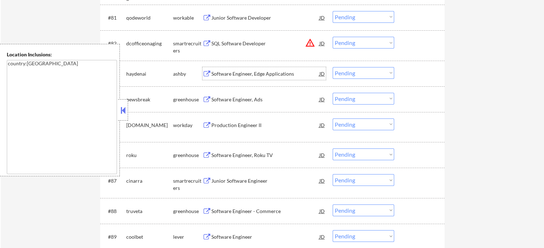
click at [234, 76] on div "Software Engineer, Edge Applications" at bounding box center [265, 73] width 108 height 7
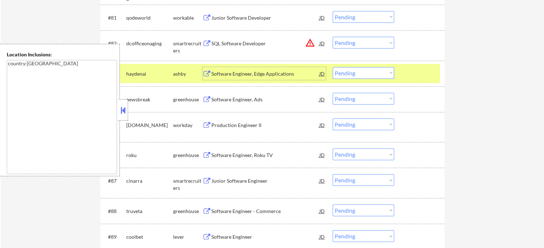
click at [409, 73] on div at bounding box center [419, 73] width 31 height 13
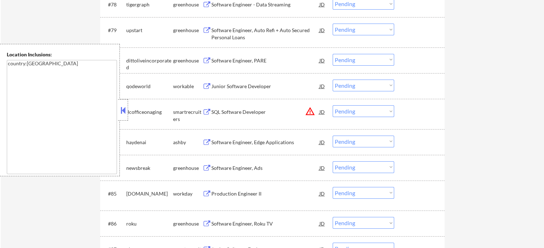
scroll to position [2394, 0]
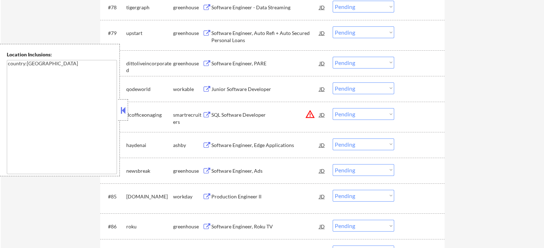
click at [257, 67] on div "Software Engineer, PARE" at bounding box center [265, 63] width 108 height 7
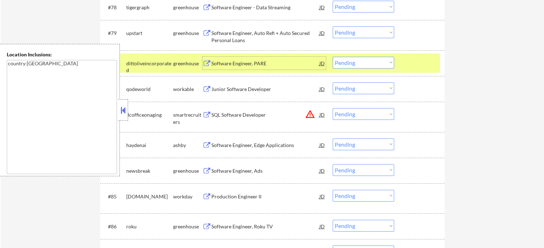
click at [360, 65] on select "Choose an option... Pending Applied Excluded (Questions) Excluded (Expired) Exc…" at bounding box center [362, 63] width 61 height 12
click at [332, 57] on select "Choose an option... Pending Applied Excluded (Questions) Excluded (Expired) Exc…" at bounding box center [362, 63] width 61 height 12
click at [412, 70] on div "#80 dittoliveincorporated greenhouse Software Engineer, [PERSON_NAME] Choose an…" at bounding box center [270, 63] width 337 height 19
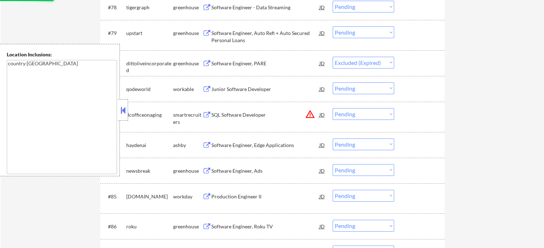
click at [228, 117] on div "SQL Software Developer" at bounding box center [265, 115] width 108 height 7
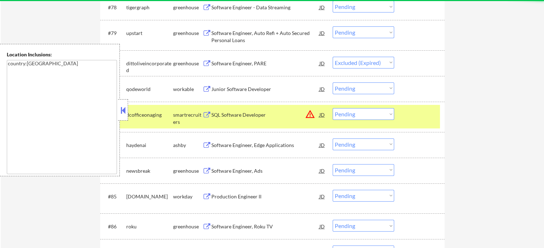
select select ""pending""
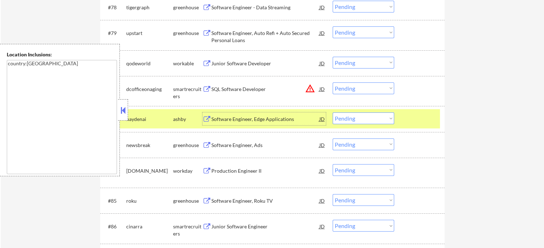
click at [420, 118] on div at bounding box center [419, 119] width 31 height 13
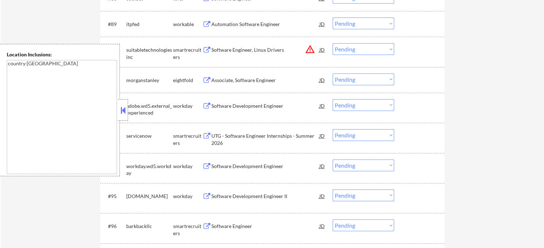
scroll to position [2842, 0]
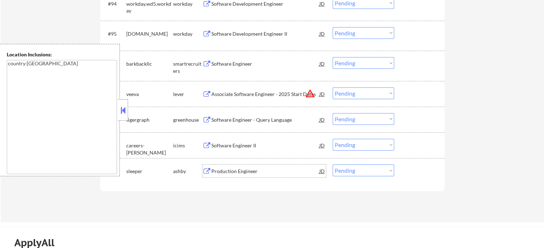
click at [253, 172] on div "Production Engineer" at bounding box center [265, 171] width 108 height 7
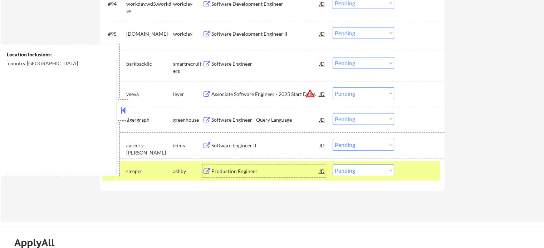
click at [375, 174] on select "Choose an option... Pending Applied Excluded (Questions) Excluded (Expired) Exc…" at bounding box center [362, 171] width 61 height 12
click at [332, 165] on select "Choose an option... Pending Applied Excluded (Questions) Excluded (Expired) Exc…" at bounding box center [362, 171] width 61 height 12
click at [416, 171] on div at bounding box center [419, 171] width 31 height 13
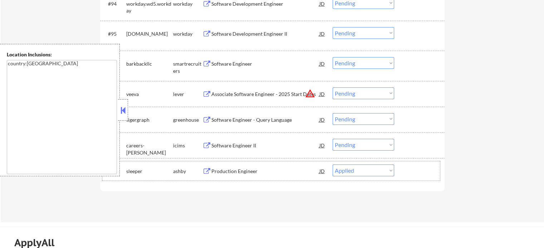
click at [431, 177] on div at bounding box center [419, 171] width 31 height 13
click at [362, 173] on select "Choose an option... Pending Applied Excluded (Questions) Excluded (Expired) Exc…" at bounding box center [362, 171] width 61 height 12
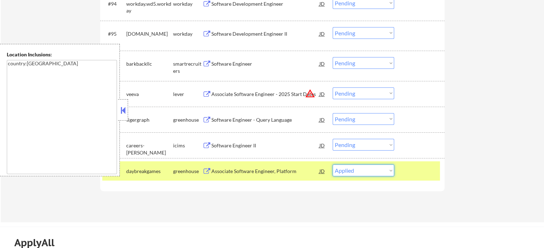
click at [332, 165] on select "Choose an option... Pending Applied Excluded (Questions) Excluded (Expired) Exc…" at bounding box center [362, 171] width 61 height 12
click at [412, 173] on div at bounding box center [419, 171] width 31 height 13
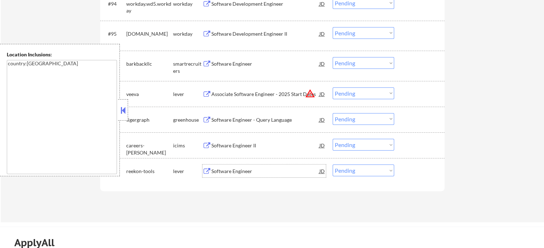
click at [240, 172] on div "Software Engineer" at bounding box center [265, 171] width 108 height 7
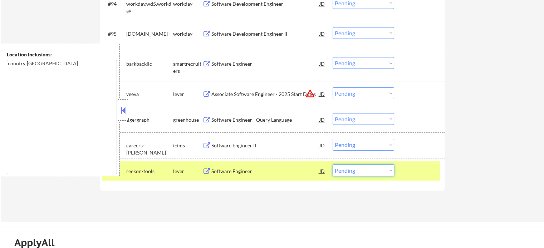
click at [375, 170] on select "Choose an option... Pending Applied Excluded (Questions) Excluded (Expired) Exc…" at bounding box center [362, 171] width 61 height 12
click at [332, 165] on select "Choose an option... Pending Applied Excluded (Questions) Excluded (Expired) Exc…" at bounding box center [362, 171] width 61 height 12
click at [413, 173] on div at bounding box center [419, 171] width 31 height 13
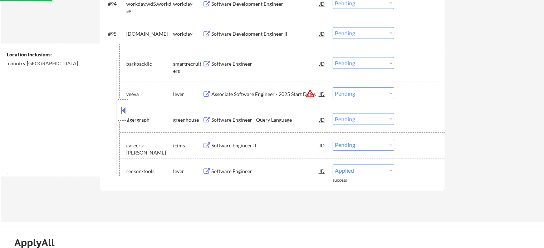
scroll to position [2806, 0]
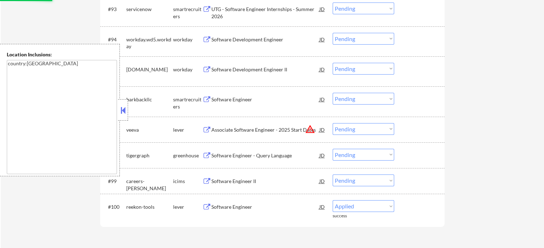
select select ""pending""
click at [245, 98] on div "Software Engineer" at bounding box center [265, 99] width 108 height 7
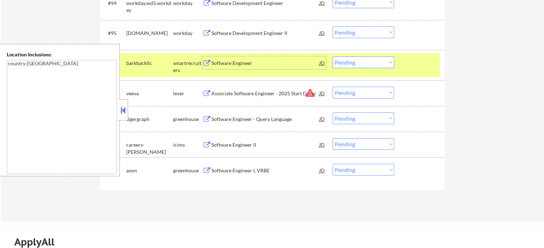
scroll to position [2842, 0]
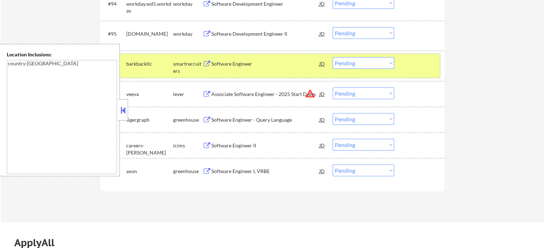
click at [433, 67] on div at bounding box center [419, 63] width 31 height 13
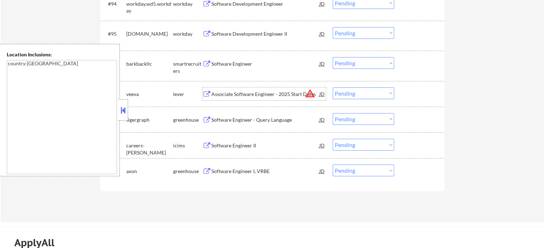
click at [267, 92] on div "Associate Software Engineer - 2025 Start Dates" at bounding box center [265, 94] width 108 height 7
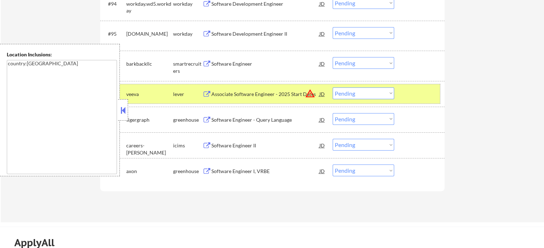
click at [411, 95] on div at bounding box center [419, 94] width 31 height 13
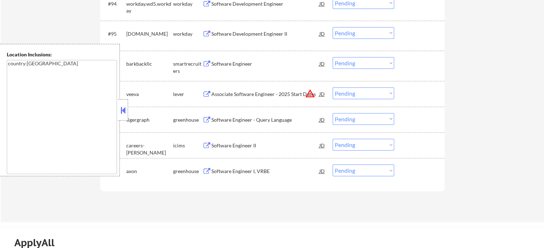
click at [242, 151] on div "Software Engineer II" at bounding box center [265, 145] width 108 height 13
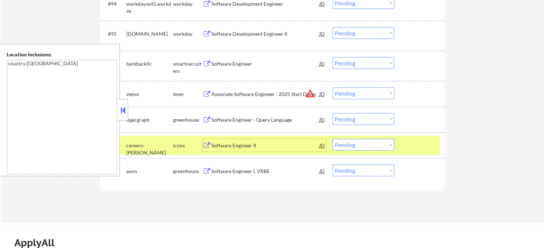
click at [361, 146] on select "Choose an option... Pending Applied Excluded (Questions) Excluded (Expired) Exc…" at bounding box center [362, 145] width 61 height 12
click at [332, 139] on select "Choose an option... Pending Applied Excluded (Questions) Excluded (Expired) Exc…" at bounding box center [362, 145] width 61 height 12
click at [414, 141] on div at bounding box center [419, 145] width 31 height 13
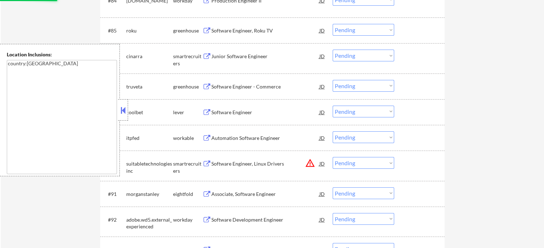
scroll to position [2556, 0]
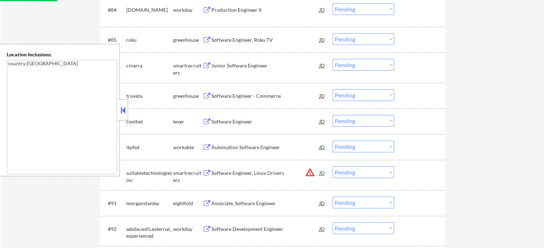
click at [223, 63] on div "Junior Software Engineer" at bounding box center [265, 65] width 108 height 7
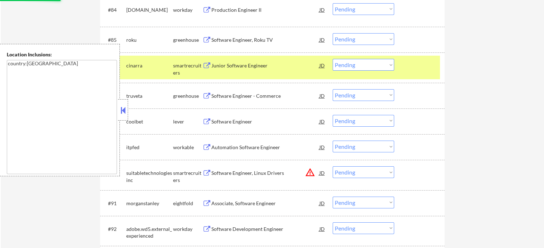
select select ""pending""
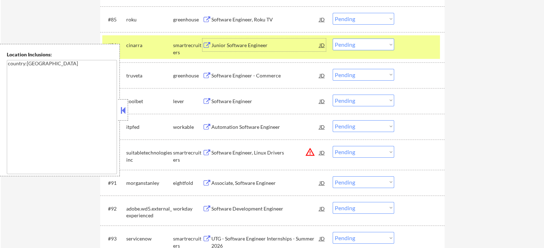
scroll to position [2591, 0]
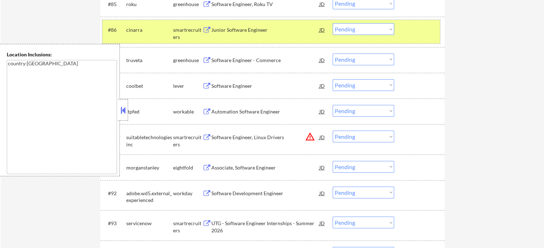
click at [416, 37] on div "#86 cinarra smartrecruiters Junior Software Engineer JD warning_amber Choose an…" at bounding box center [270, 32] width 337 height 24
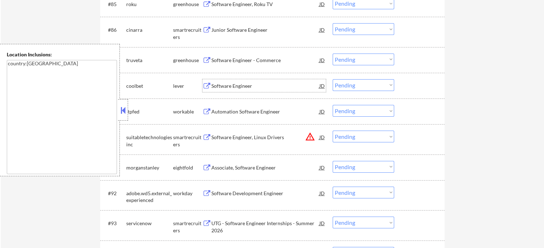
click at [248, 80] on div "Software Engineer" at bounding box center [265, 85] width 108 height 13
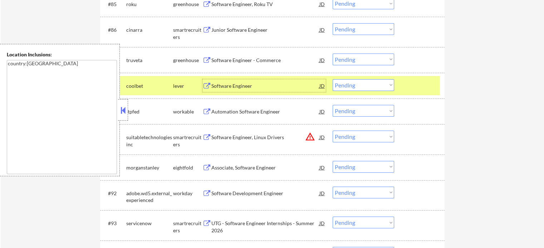
click at [349, 85] on select "Choose an option... Pending Applied Excluded (Questions) Excluded (Expired) Exc…" at bounding box center [362, 85] width 61 height 12
click at [332, 79] on select "Choose an option... Pending Applied Excluded (Questions) Excluded (Expired) Exc…" at bounding box center [362, 85] width 61 height 12
click at [417, 87] on div at bounding box center [419, 85] width 31 height 13
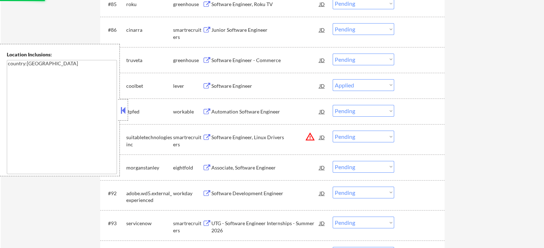
click at [231, 65] on div "Software Engineer - Commerce" at bounding box center [265, 60] width 108 height 13
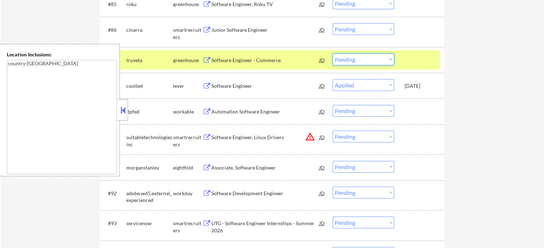
click at [384, 62] on select "Choose an option... Pending Applied Excluded (Questions) Excluded (Expired) Exc…" at bounding box center [362, 60] width 61 height 12
select select ""pending""
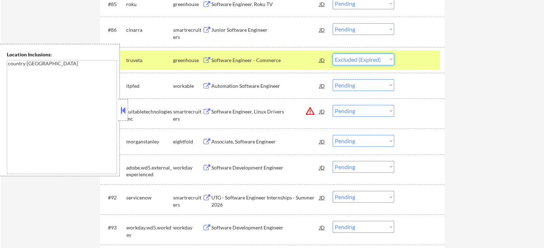
click at [332, 54] on select "Choose an option... Pending Applied Excluded (Questions) Excluded (Expired) Exc…" at bounding box center [362, 60] width 61 height 12
click at [430, 59] on div at bounding box center [419, 60] width 31 height 13
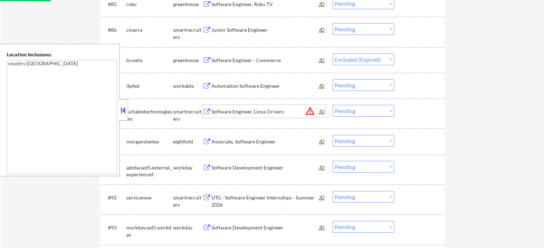
click at [274, 112] on div "Software Engineer, Linux Drivers" at bounding box center [265, 111] width 108 height 7
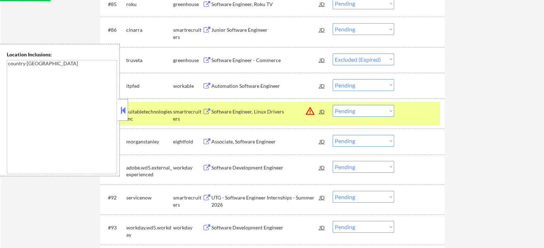
select select ""pending""
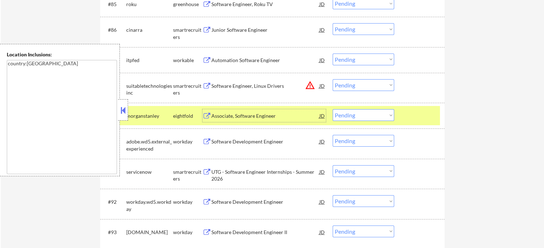
click at [416, 120] on div at bounding box center [419, 115] width 31 height 13
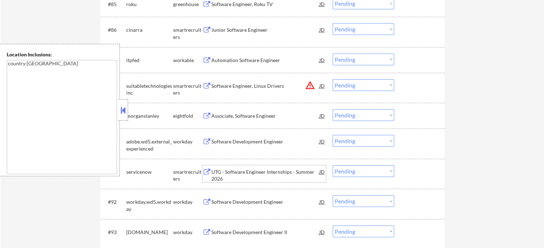
click at [237, 175] on div "UTG - Software Engineer Internships - Summer 2026" at bounding box center [265, 176] width 108 height 14
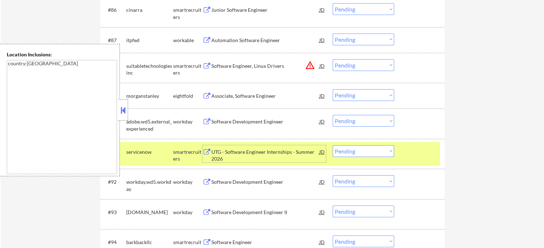
scroll to position [2663, 0]
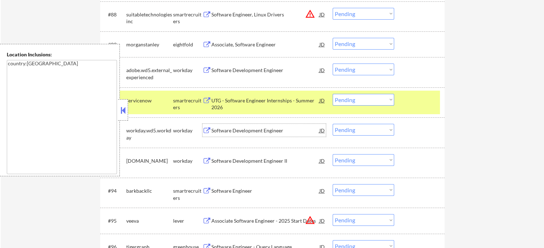
click at [237, 131] on div "Software Development Engineer" at bounding box center [265, 130] width 108 height 7
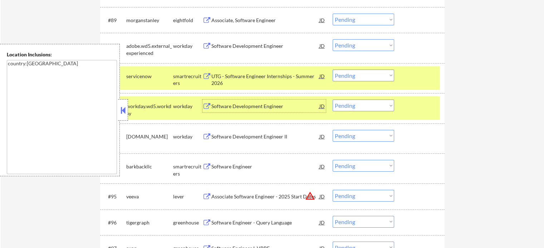
scroll to position [2734, 0]
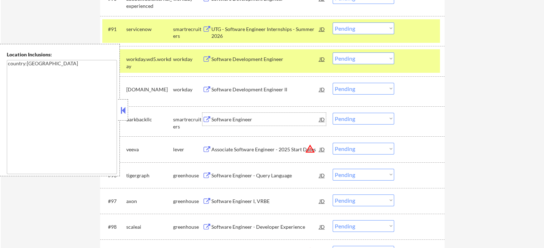
click at [238, 117] on div "Software Engineer" at bounding box center [265, 119] width 108 height 7
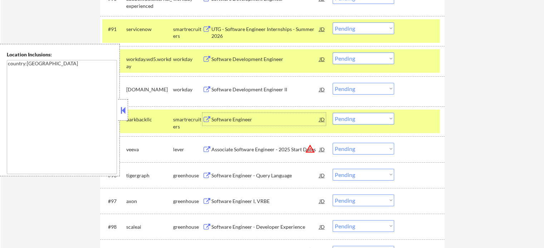
click at [430, 124] on div at bounding box center [419, 119] width 31 height 13
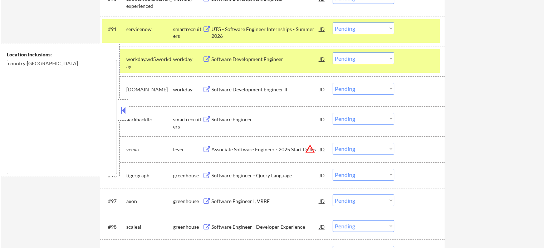
click at [425, 58] on div at bounding box center [419, 59] width 31 height 13
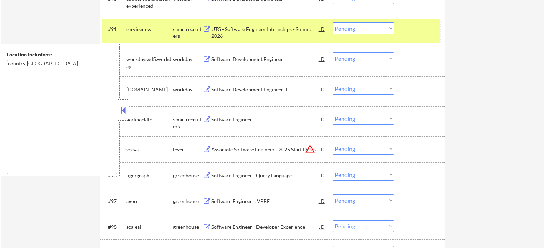
click at [424, 25] on div at bounding box center [419, 29] width 31 height 13
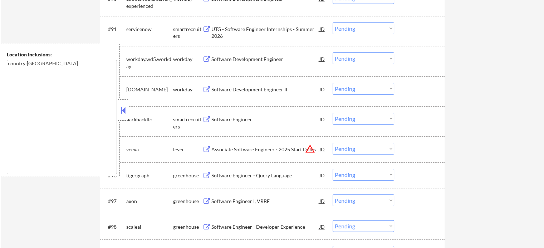
click at [243, 203] on div "Software Engineer I, VRBE" at bounding box center [265, 201] width 108 height 7
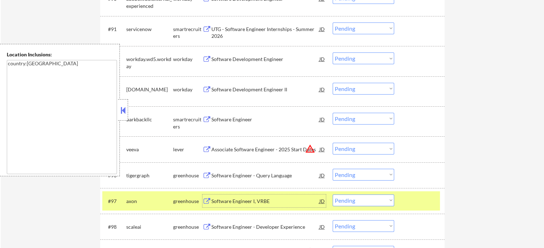
click at [407, 197] on div at bounding box center [419, 201] width 31 height 13
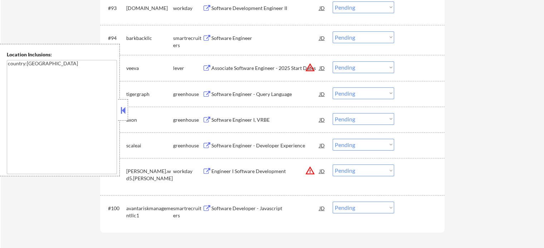
scroll to position [2842, 0]
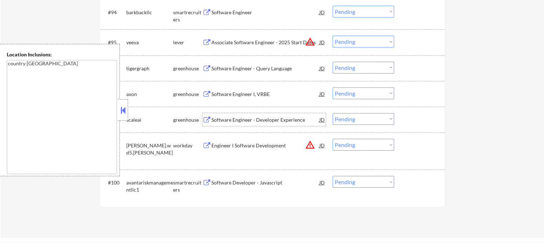
click at [241, 122] on div "Software Engineer - Developer Experience" at bounding box center [265, 120] width 108 height 7
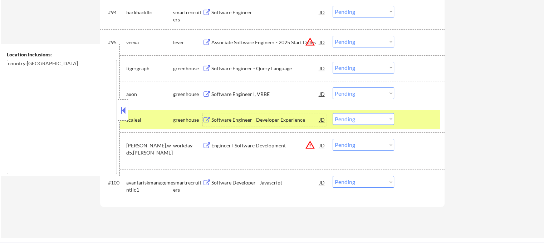
click at [249, 153] on div "#99 [PERSON_NAME].wd5.[PERSON_NAME] workday Engineer I Software Development JD …" at bounding box center [270, 151] width 337 height 31
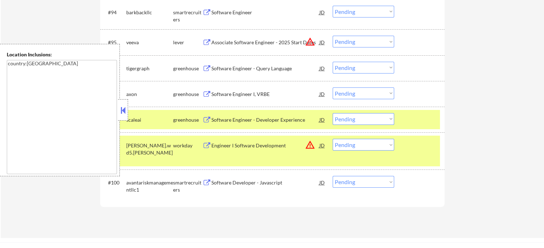
click at [249, 153] on div "#99 [PERSON_NAME].wd5.[PERSON_NAME] workday Engineer I Software Development JD …" at bounding box center [270, 151] width 337 height 31
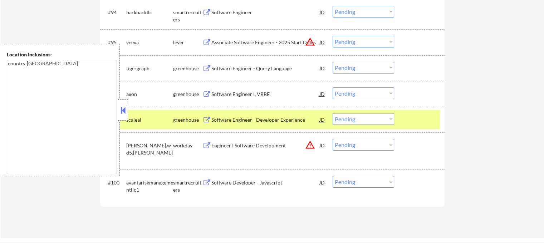
click at [251, 141] on div "Engineer I Software Development" at bounding box center [265, 145] width 108 height 13
